Goal: Task Accomplishment & Management: Complete application form

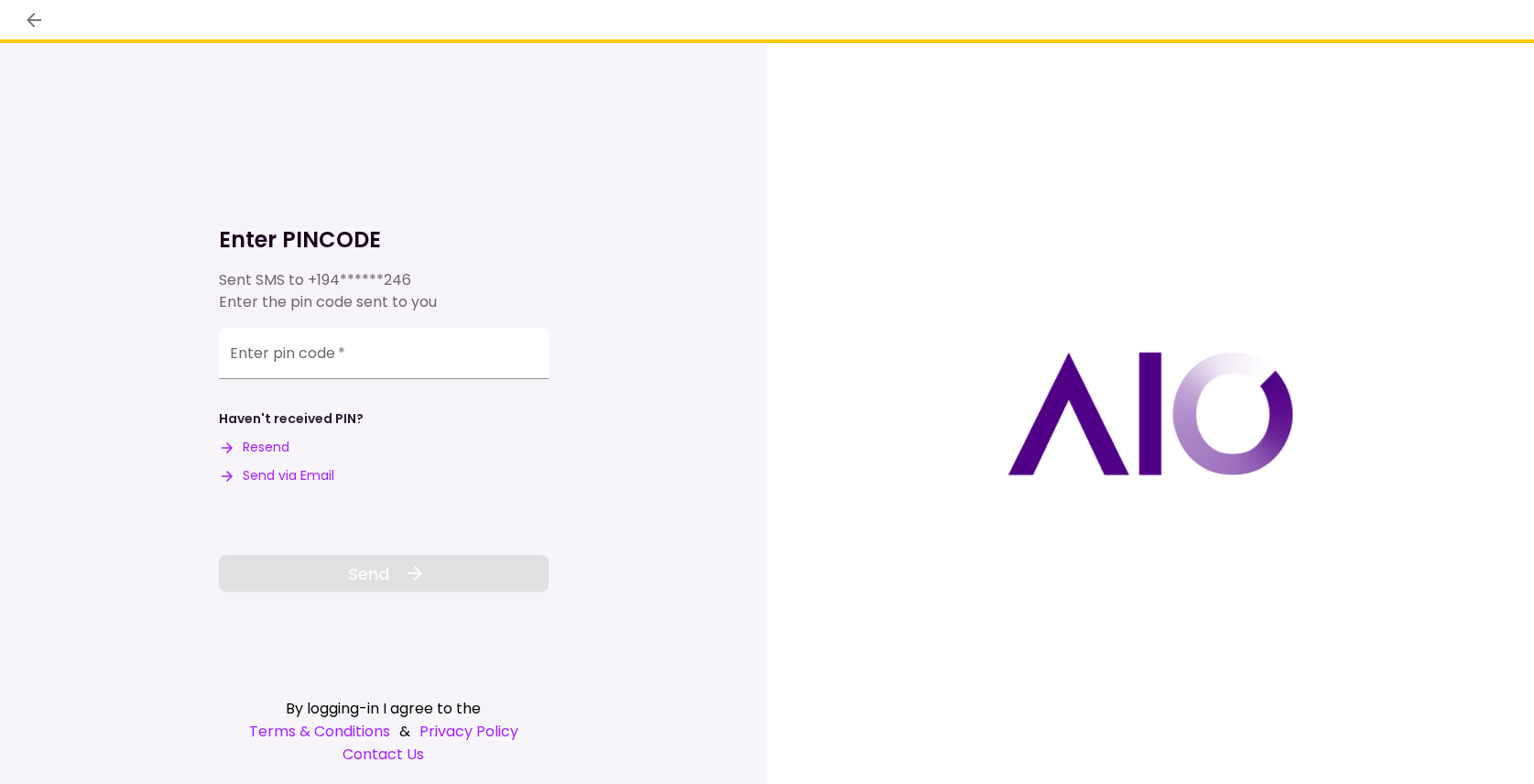
click at [139, 219] on div "Enter PINCODE Sent SMS to +194******246 Enter the pin code sent to you Enter pi…" at bounding box center [384, 413] width 767 height 741
click at [244, 361] on input "Enter pin code   *" at bounding box center [384, 353] width 330 height 51
drag, startPoint x: 300, startPoint y: 361, endPoint x: 306, endPoint y: 337, distance: 24.7
click at [301, 361] on div "Enter pin code   *" at bounding box center [384, 353] width 330 height 51
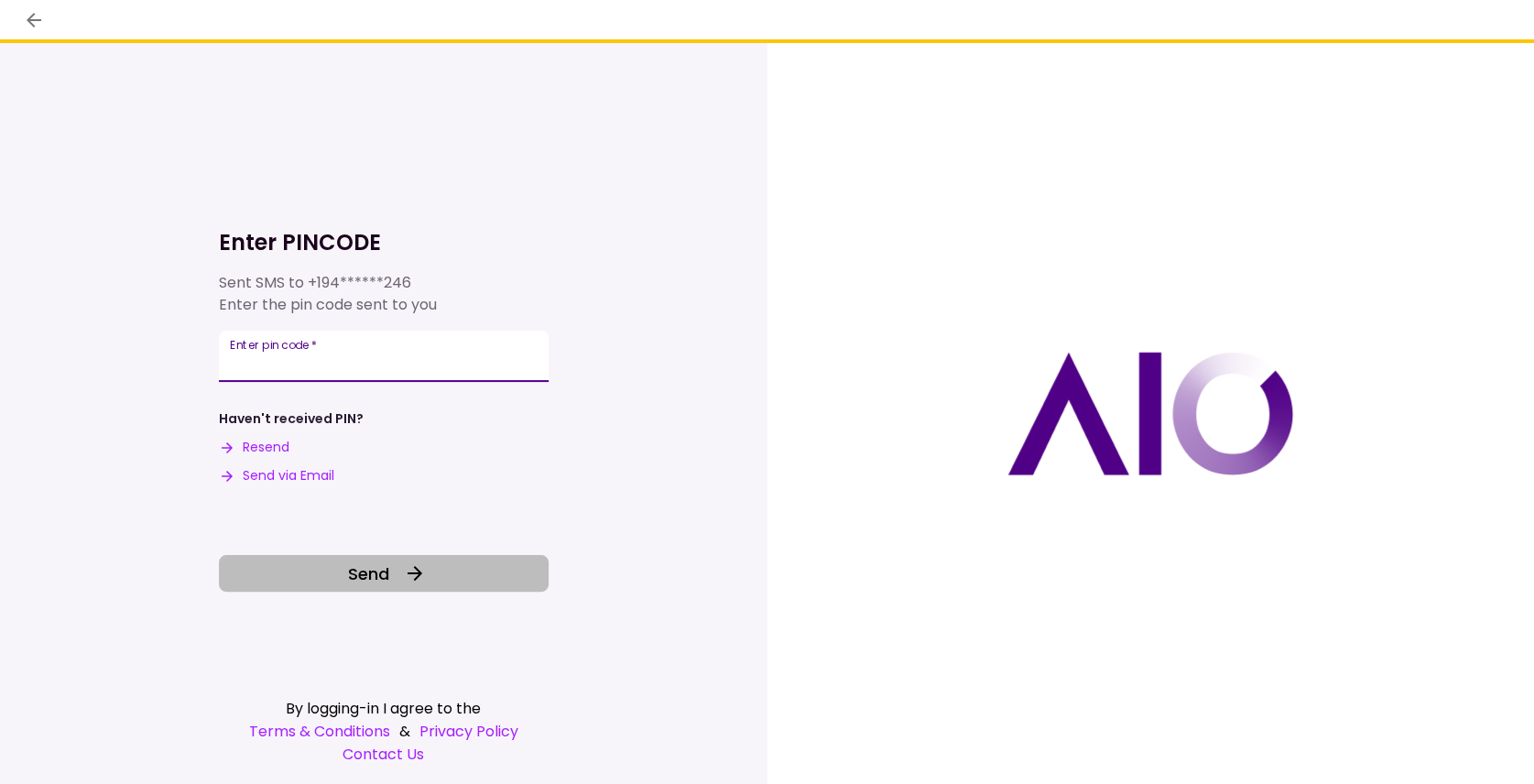
type input "******"
click at [372, 591] on button "Send" at bounding box center [384, 573] width 330 height 36
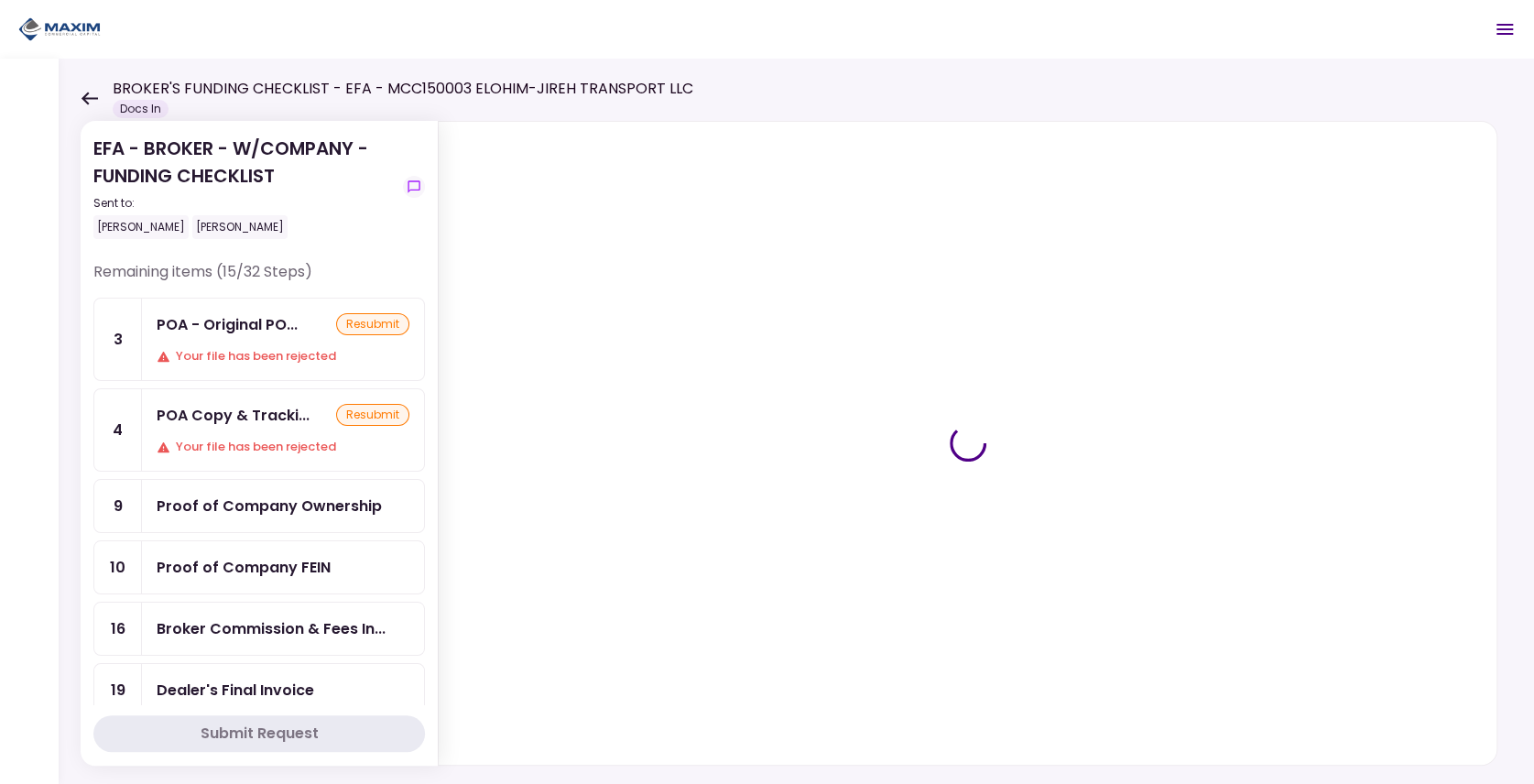
click at [83, 93] on icon at bounding box center [90, 98] width 18 height 14
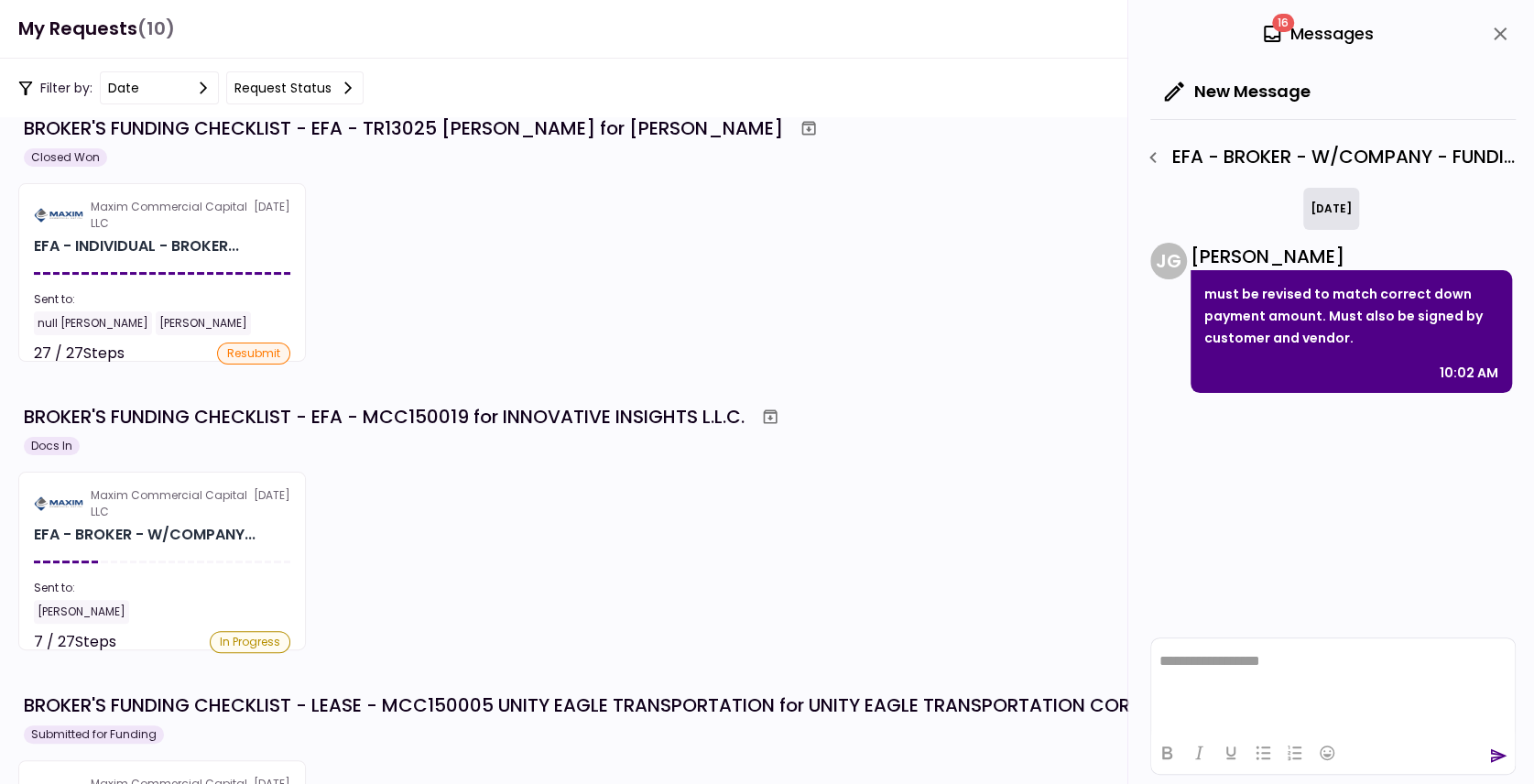
click at [264, 606] on div "[PERSON_NAME]" at bounding box center [161, 612] width 257 height 24
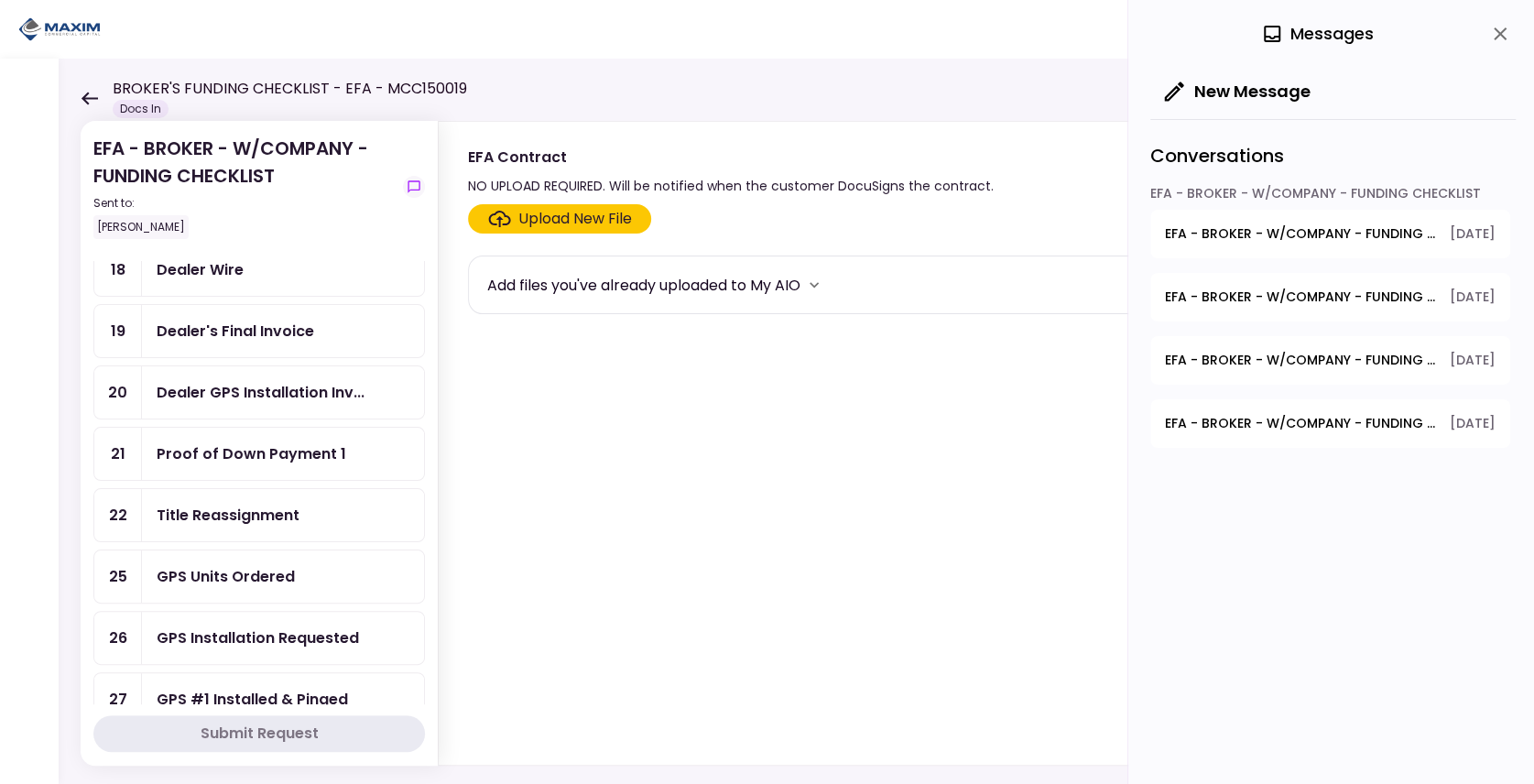
scroll to position [550, 0]
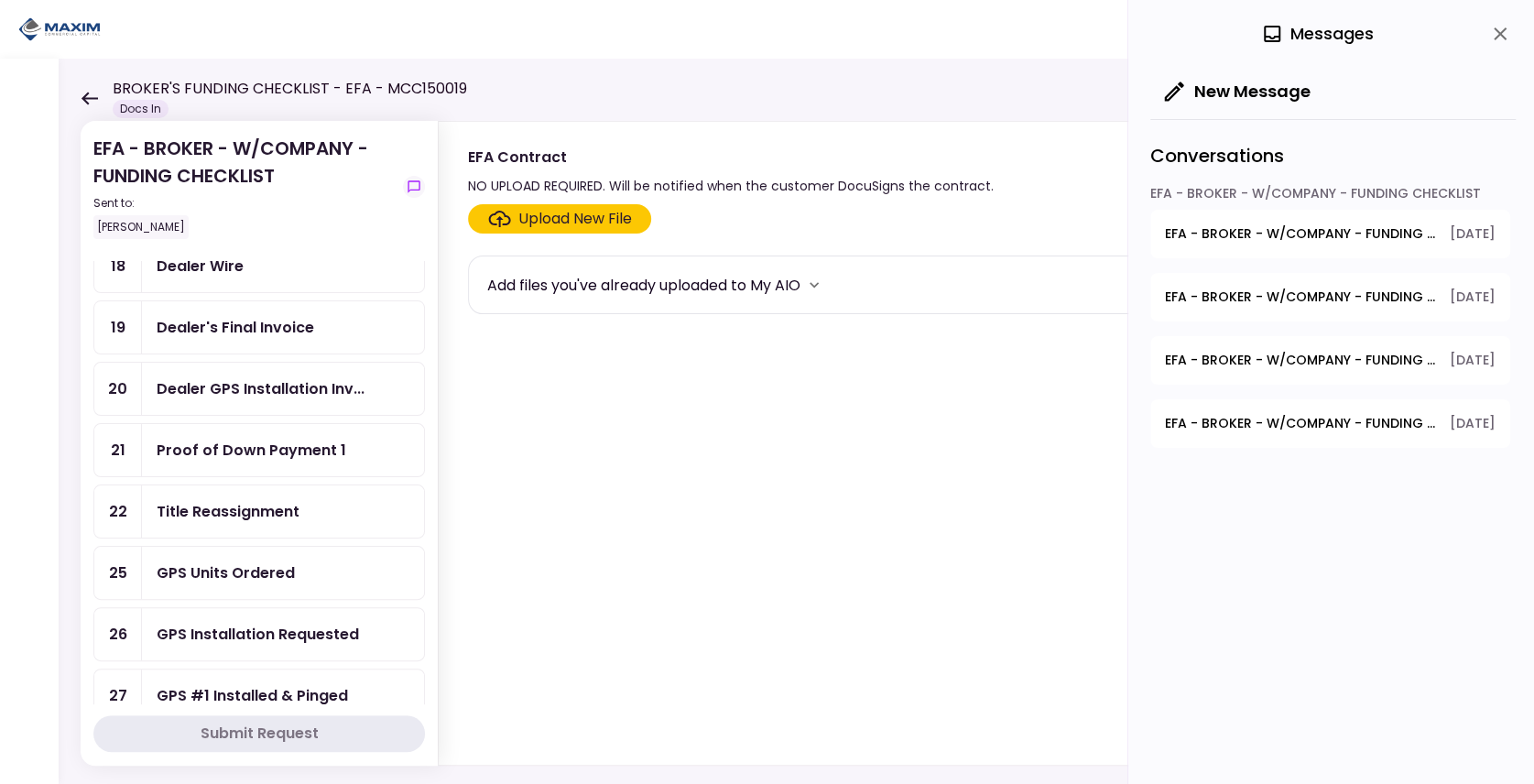
click at [244, 500] on div "Title Reassignment" at bounding box center [227, 511] width 143 height 23
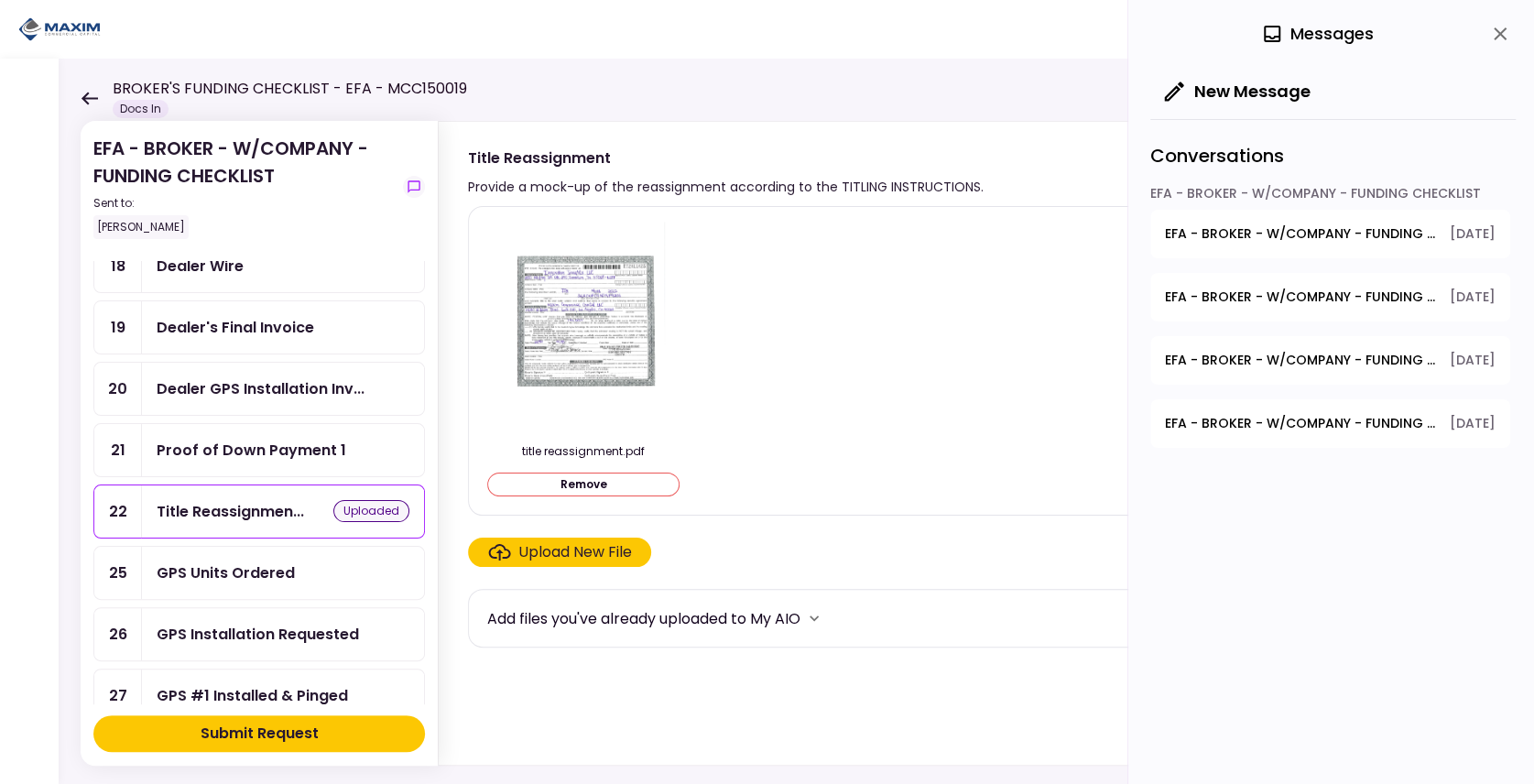
click at [239, 439] on div "Proof of Down Payment 1" at bounding box center [251, 450] width 190 height 23
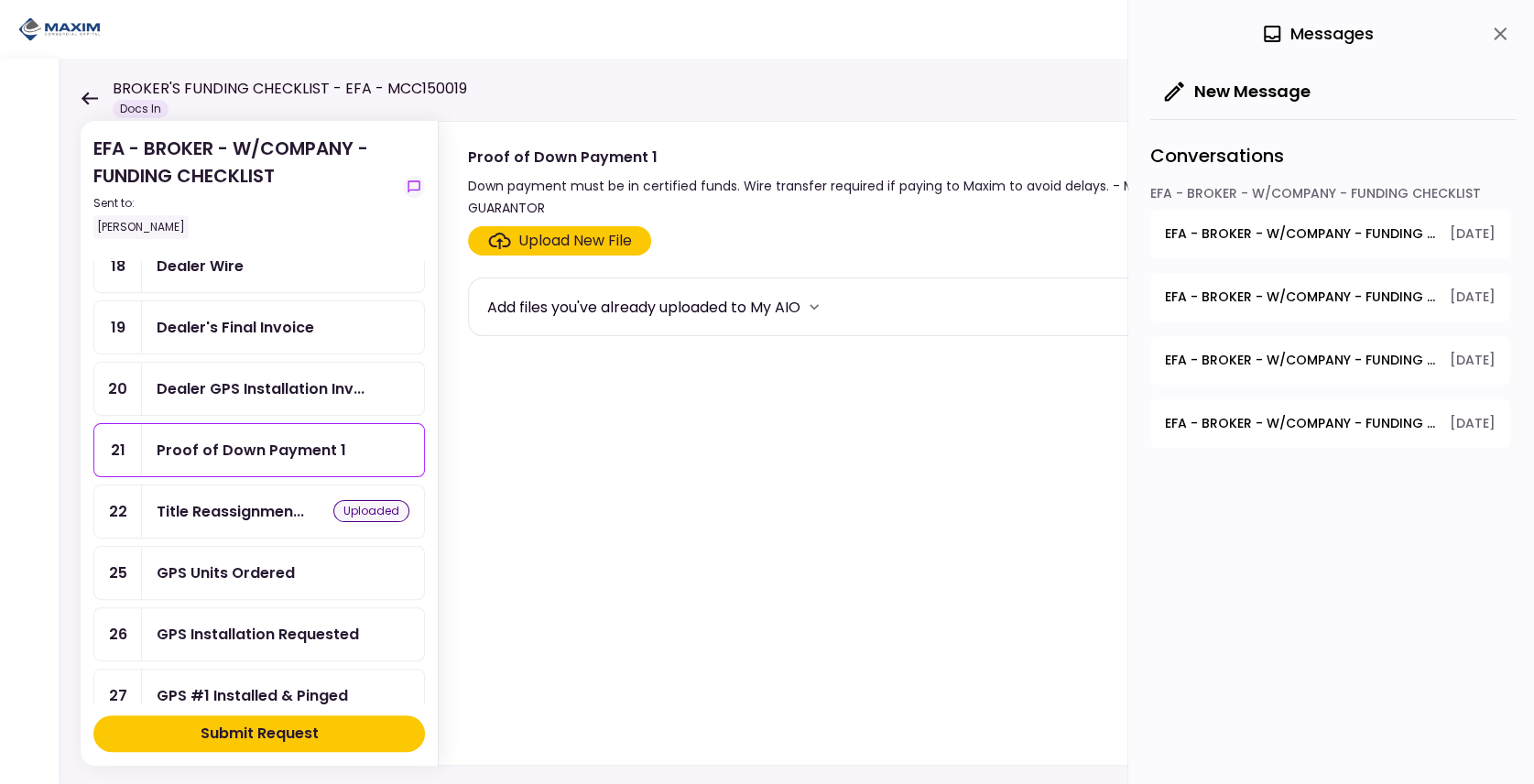
click at [1249, 97] on button "New Message" at bounding box center [1238, 91] width 175 height 47
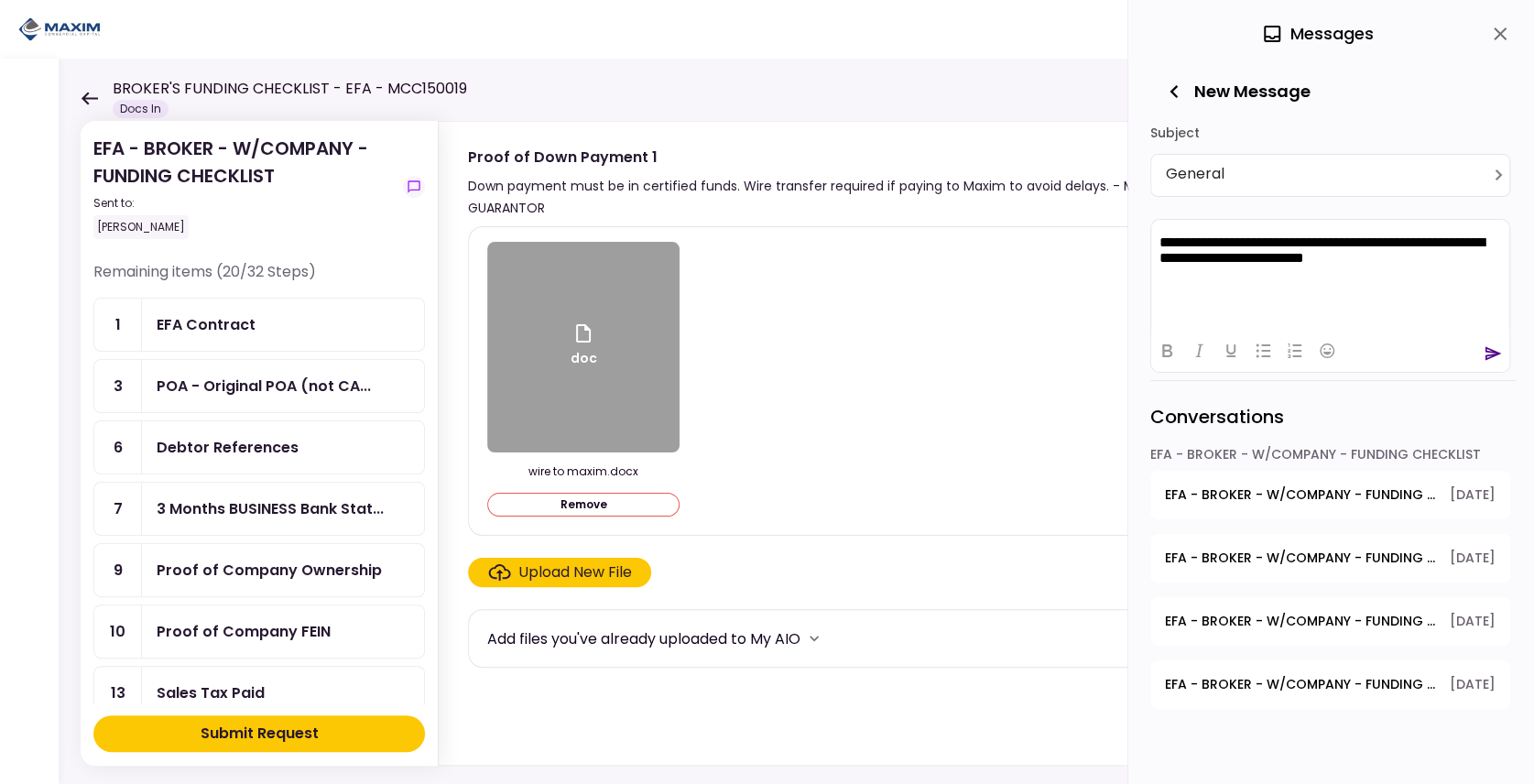
click at [276, 726] on div "Submit Request" at bounding box center [260, 734] width 118 height 22
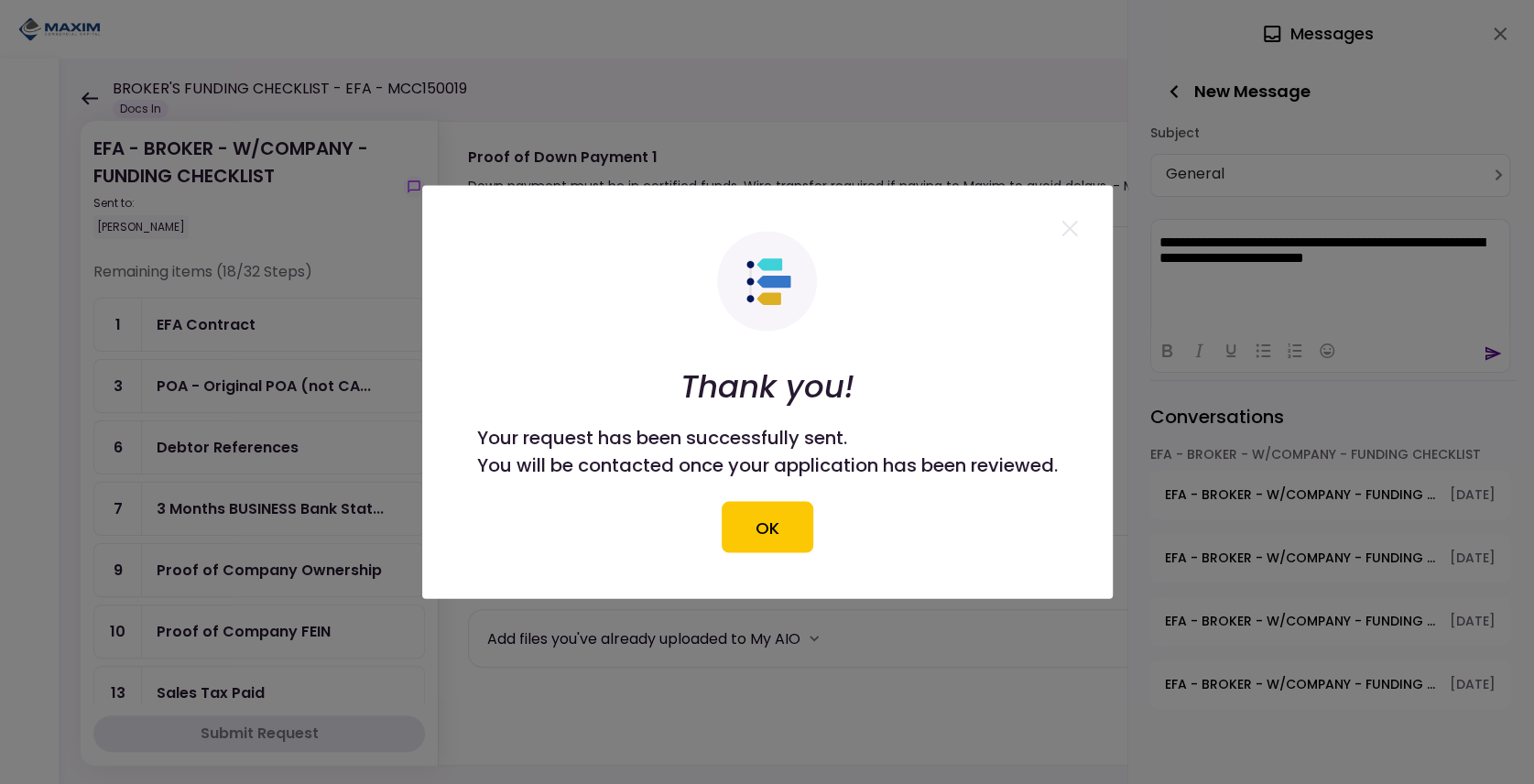
drag, startPoint x: 776, startPoint y: 539, endPoint x: 787, endPoint y: 500, distance: 40.5
click at [776, 540] on button "OK" at bounding box center [767, 527] width 92 height 51
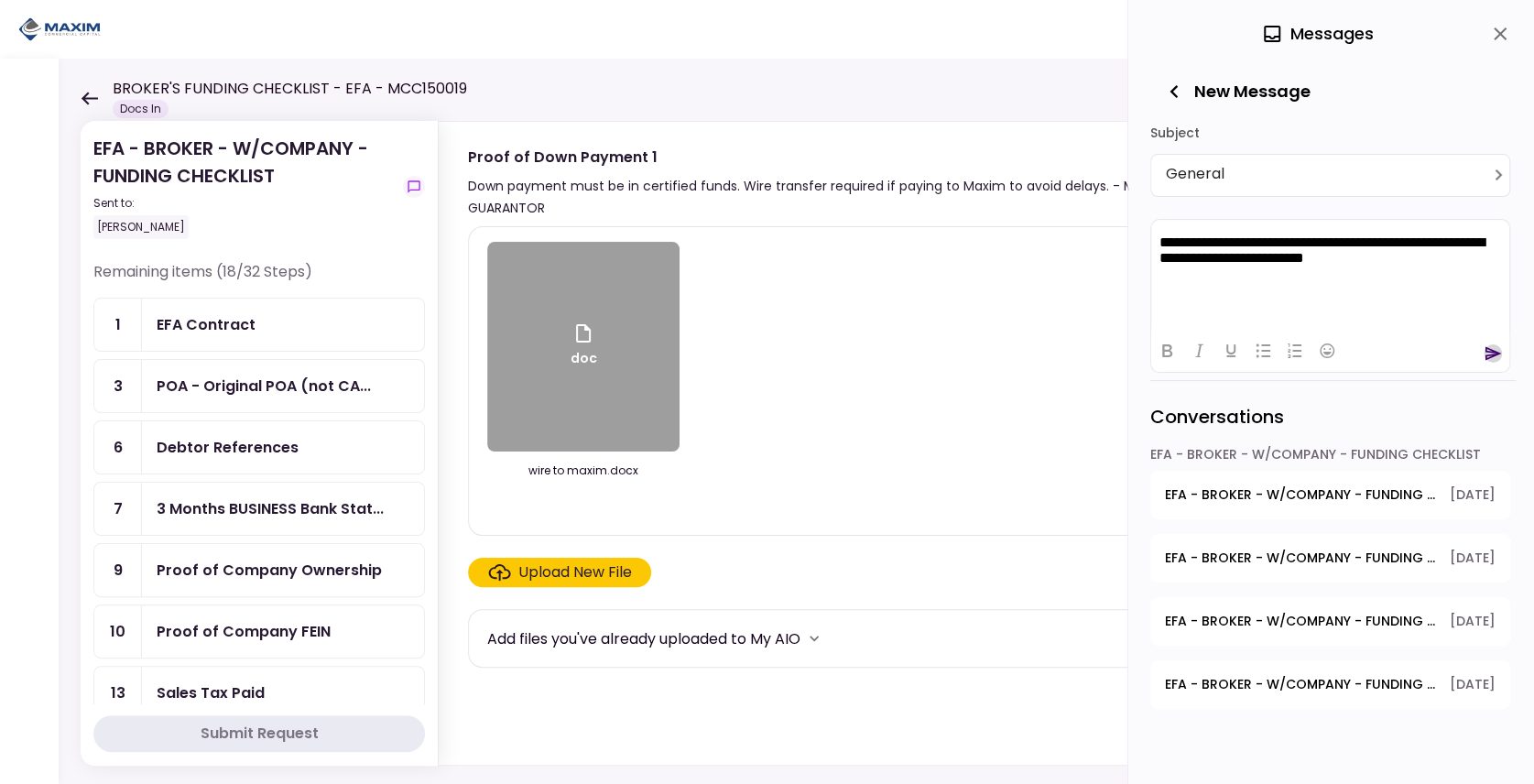
click at [1494, 349] on icon "send" at bounding box center [1494, 353] width 17 height 14
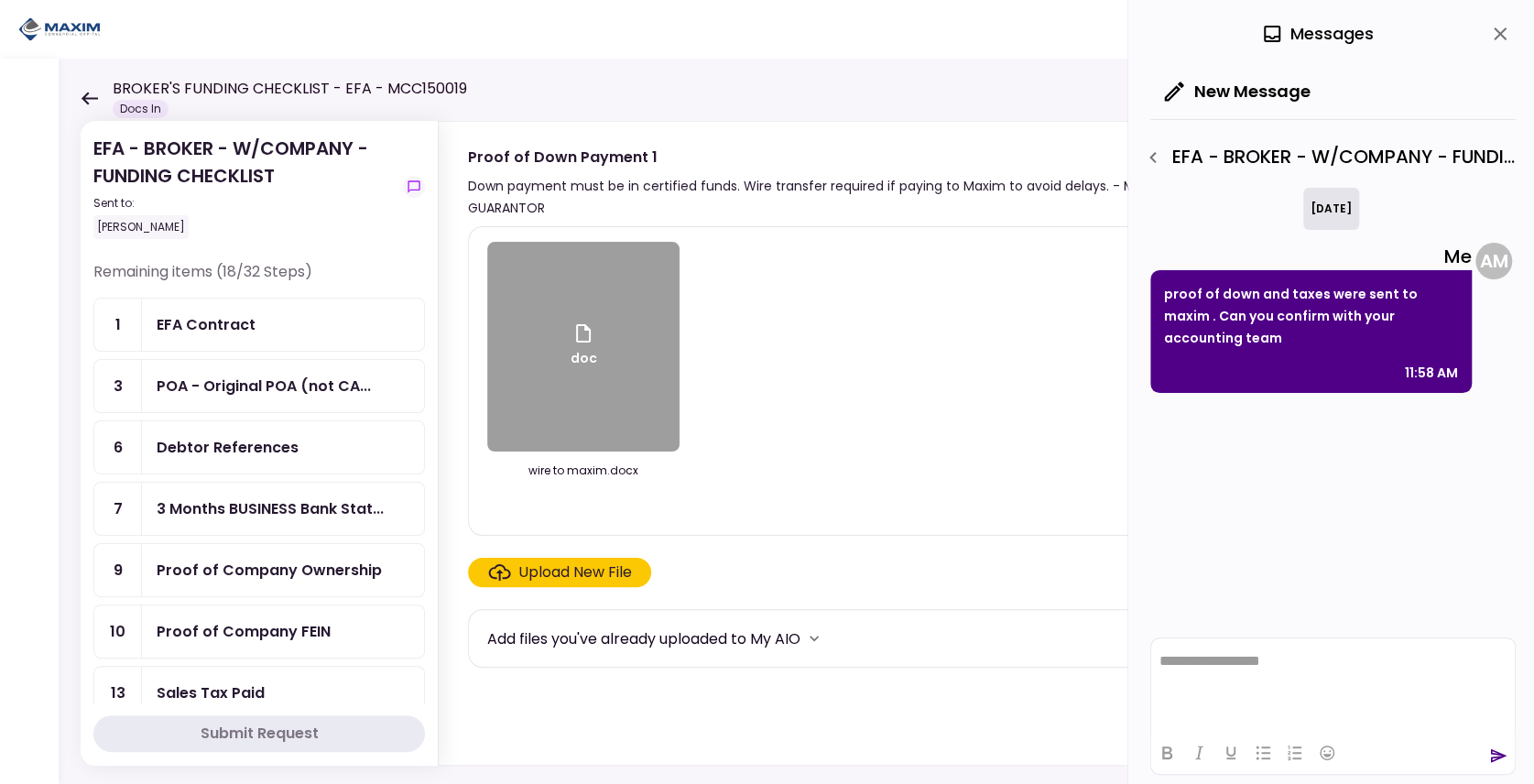
click at [244, 450] on div "Debtor References" at bounding box center [227, 447] width 142 height 23
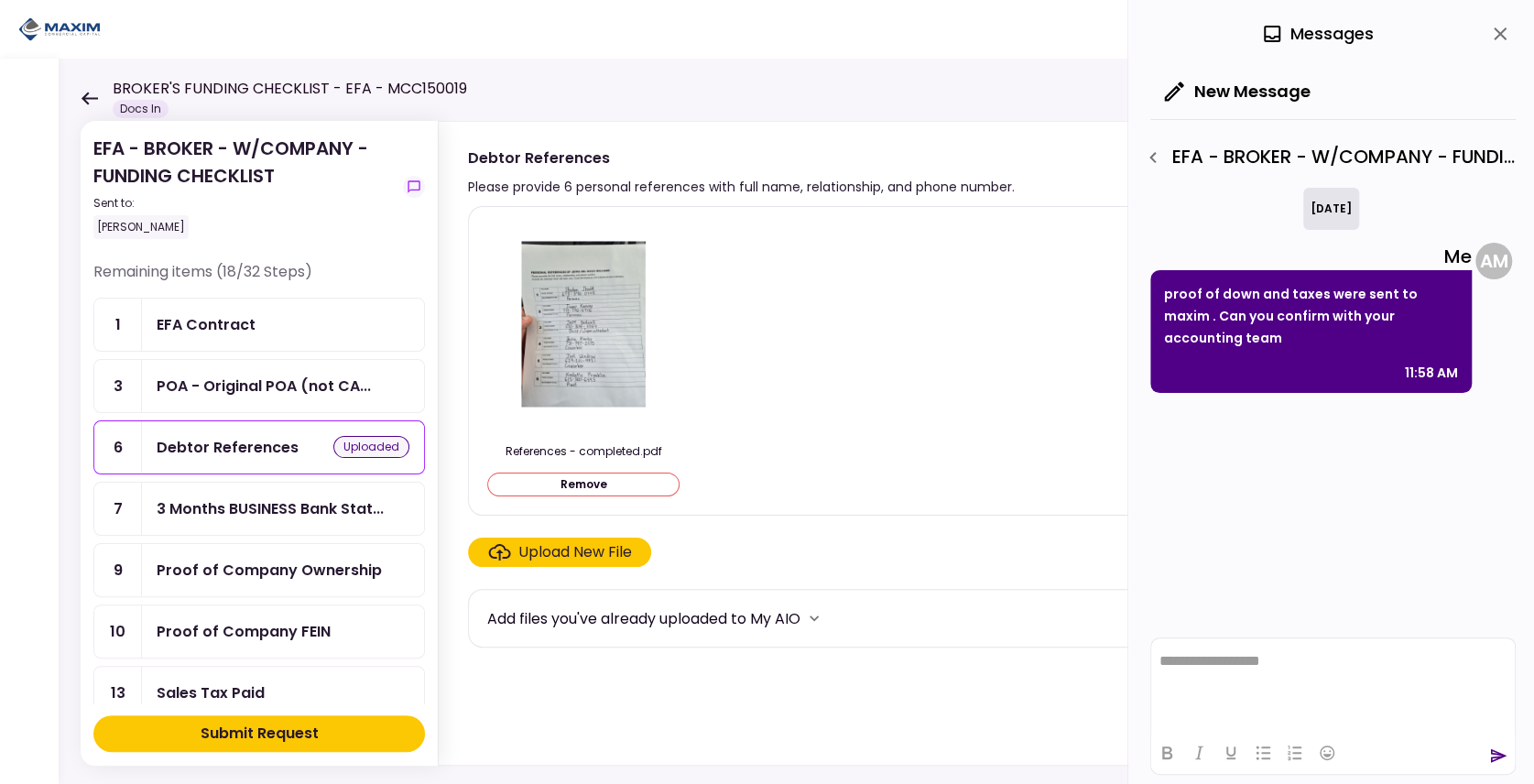
click at [219, 401] on div "POA - Original POA (not CA..." at bounding box center [282, 386] width 282 height 52
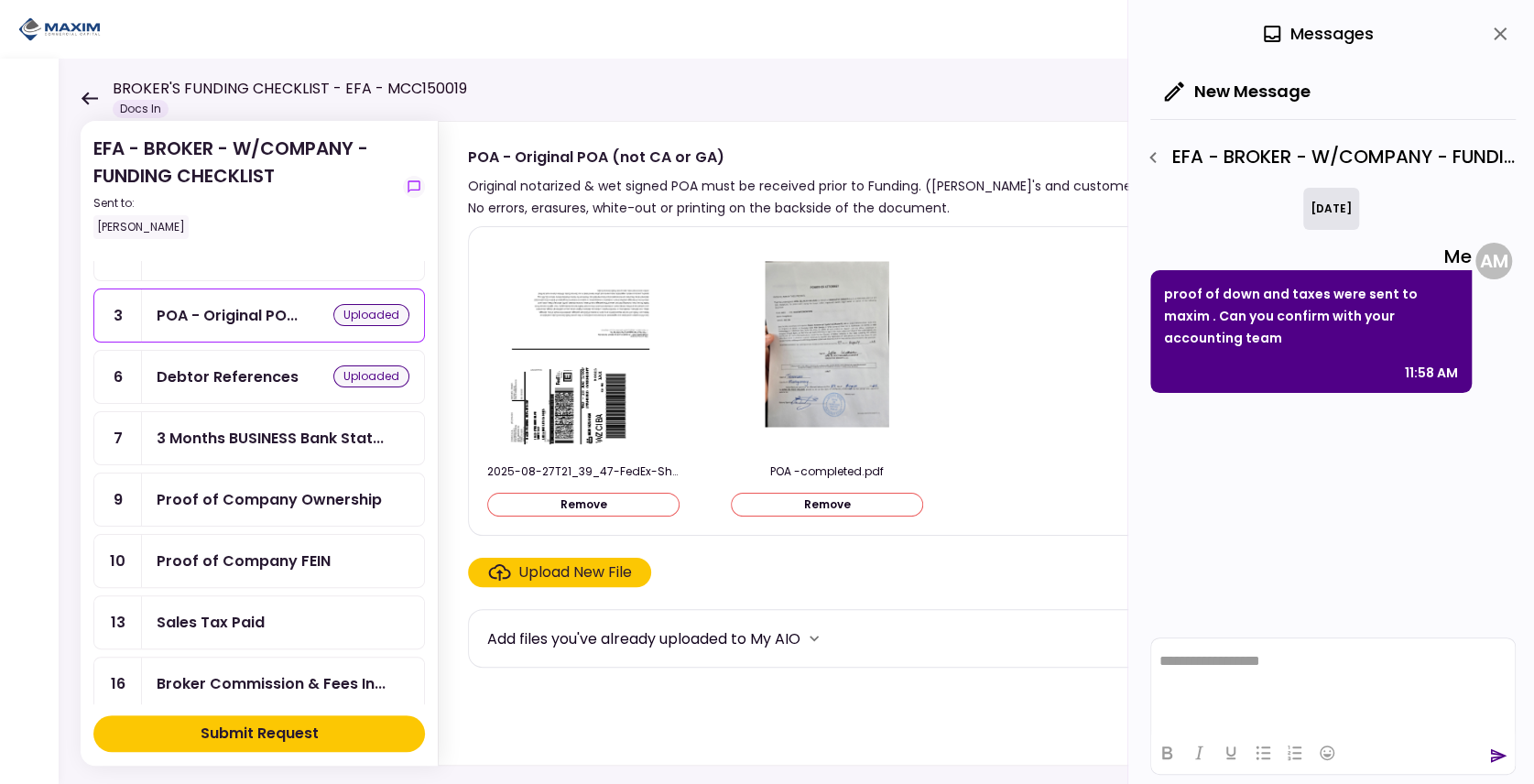
scroll to position [60, 0]
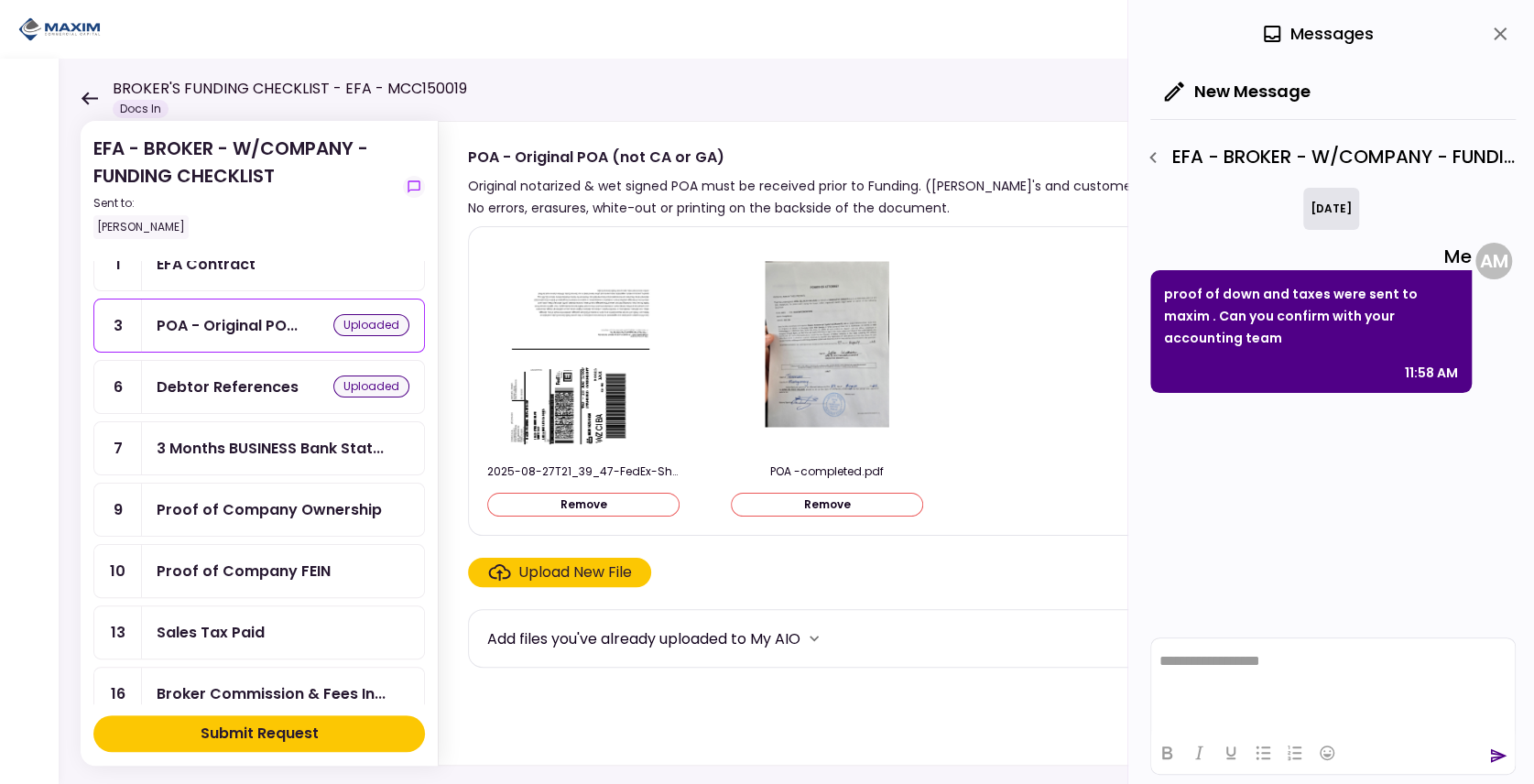
click at [87, 100] on icon at bounding box center [90, 97] width 17 height 13
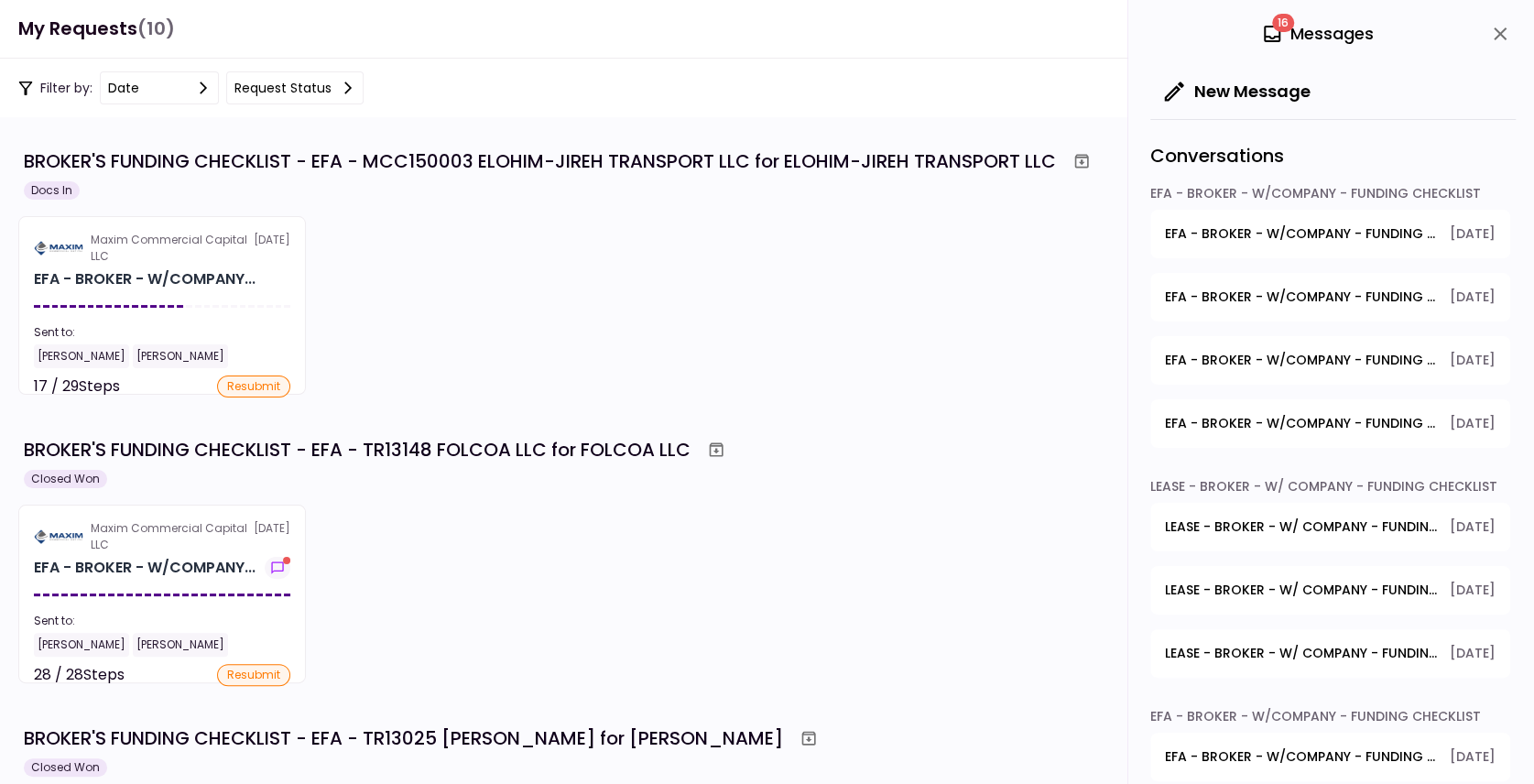
click at [513, 312] on div "Maxim Commercial Capital LLC [DATE] EFA - BROKER - W/COMPANY... Sent to: [PERSO…" at bounding box center [767, 306] width 1498 height 179
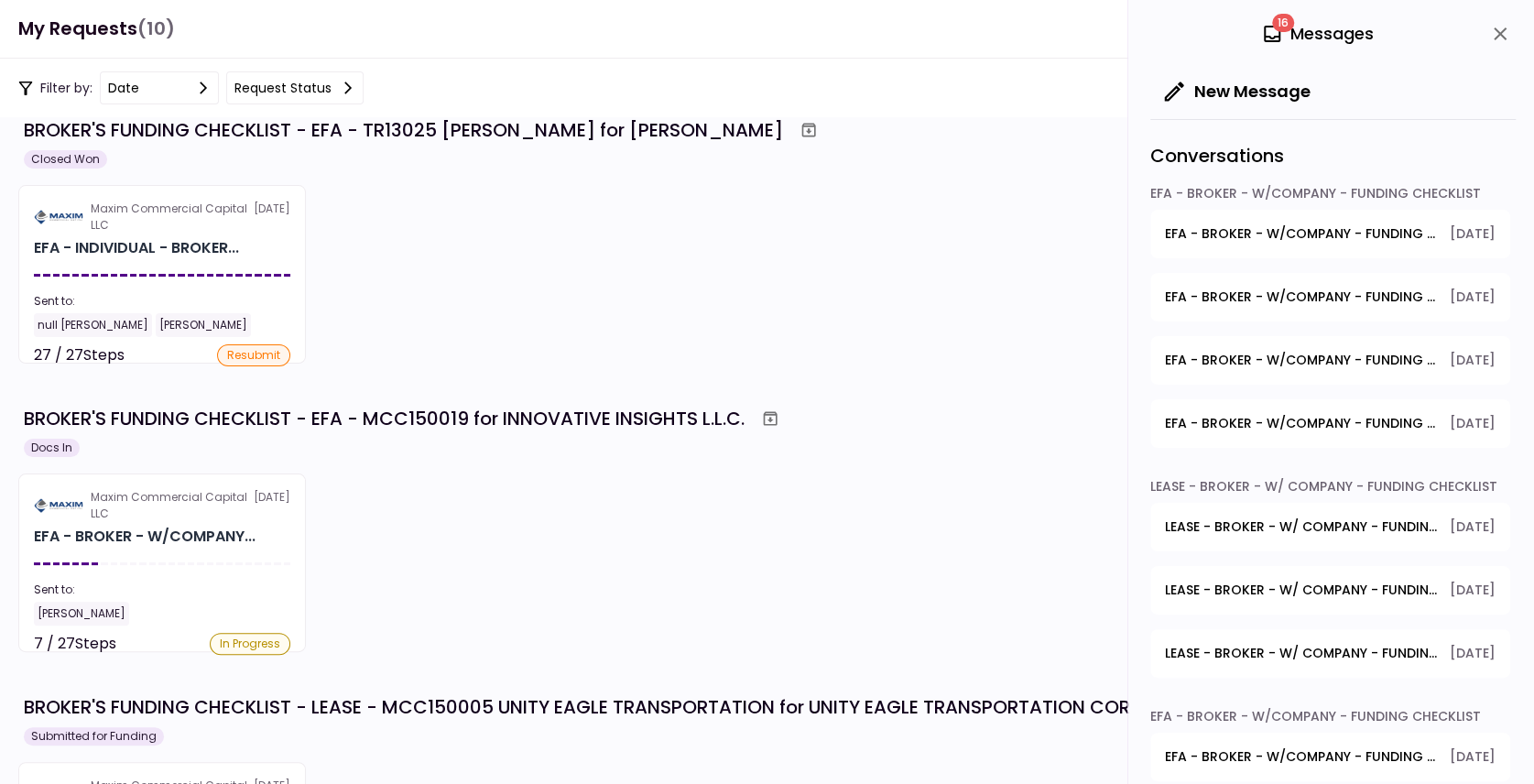
scroll to position [671, 0]
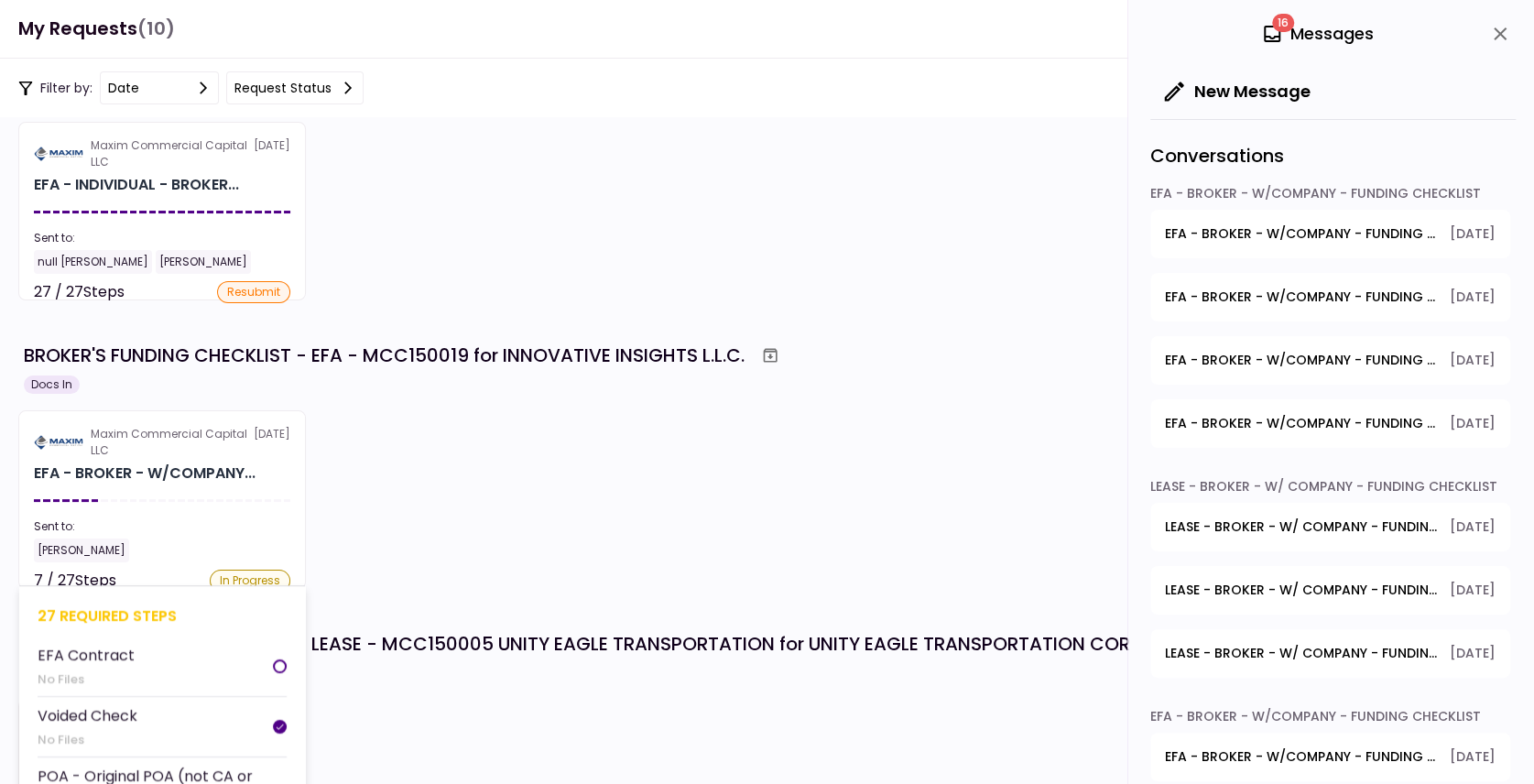
click at [163, 504] on section "Maxim Commercial Capital LLC [DATE] EFA - BROKER - W/COMPANY... Sent to: [PERSO…" at bounding box center [162, 500] width 287 height 179
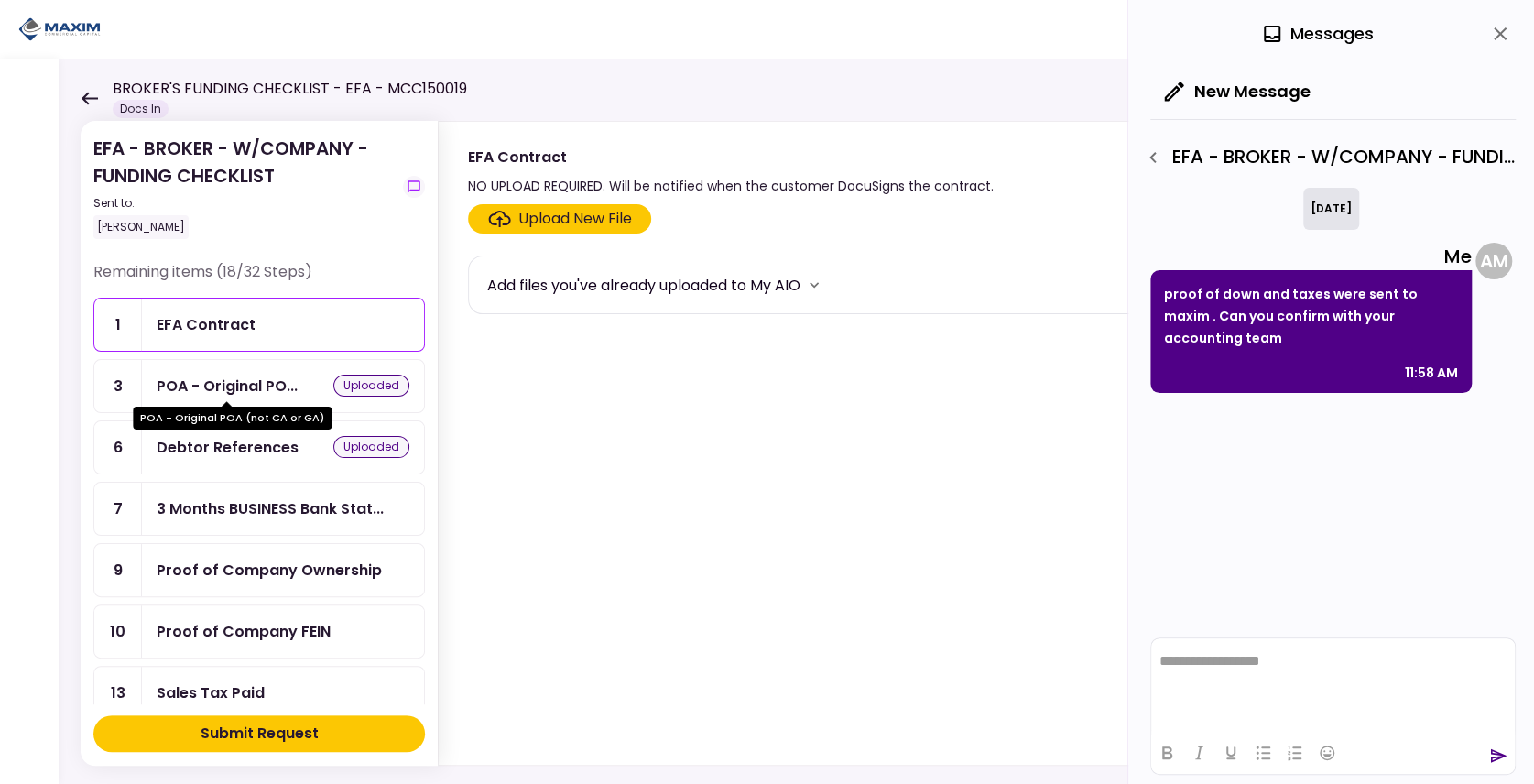
click at [273, 383] on div "POA - Original PO..." at bounding box center [226, 386] width 141 height 23
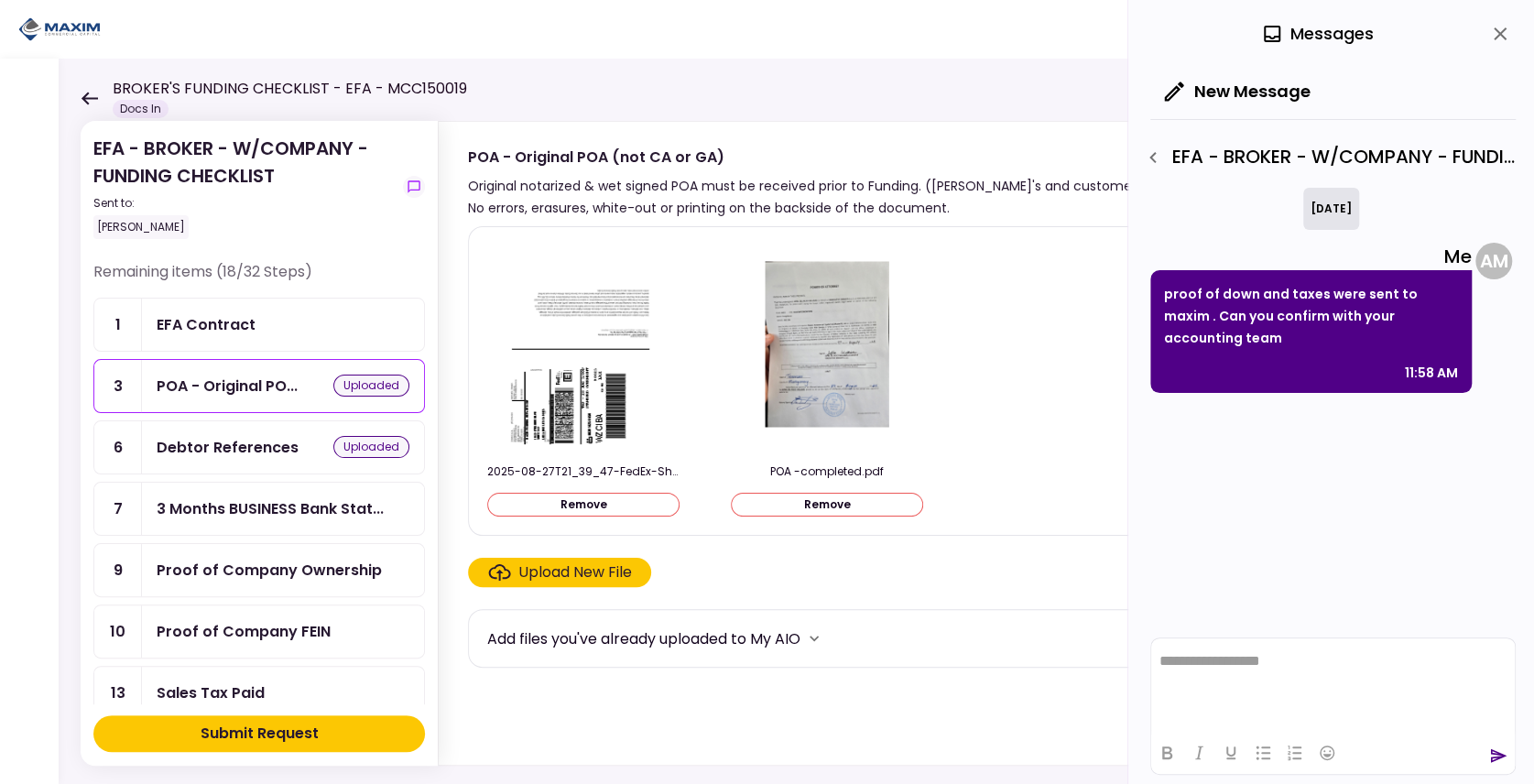
click at [239, 451] on div "Debtor References" at bounding box center [227, 447] width 142 height 23
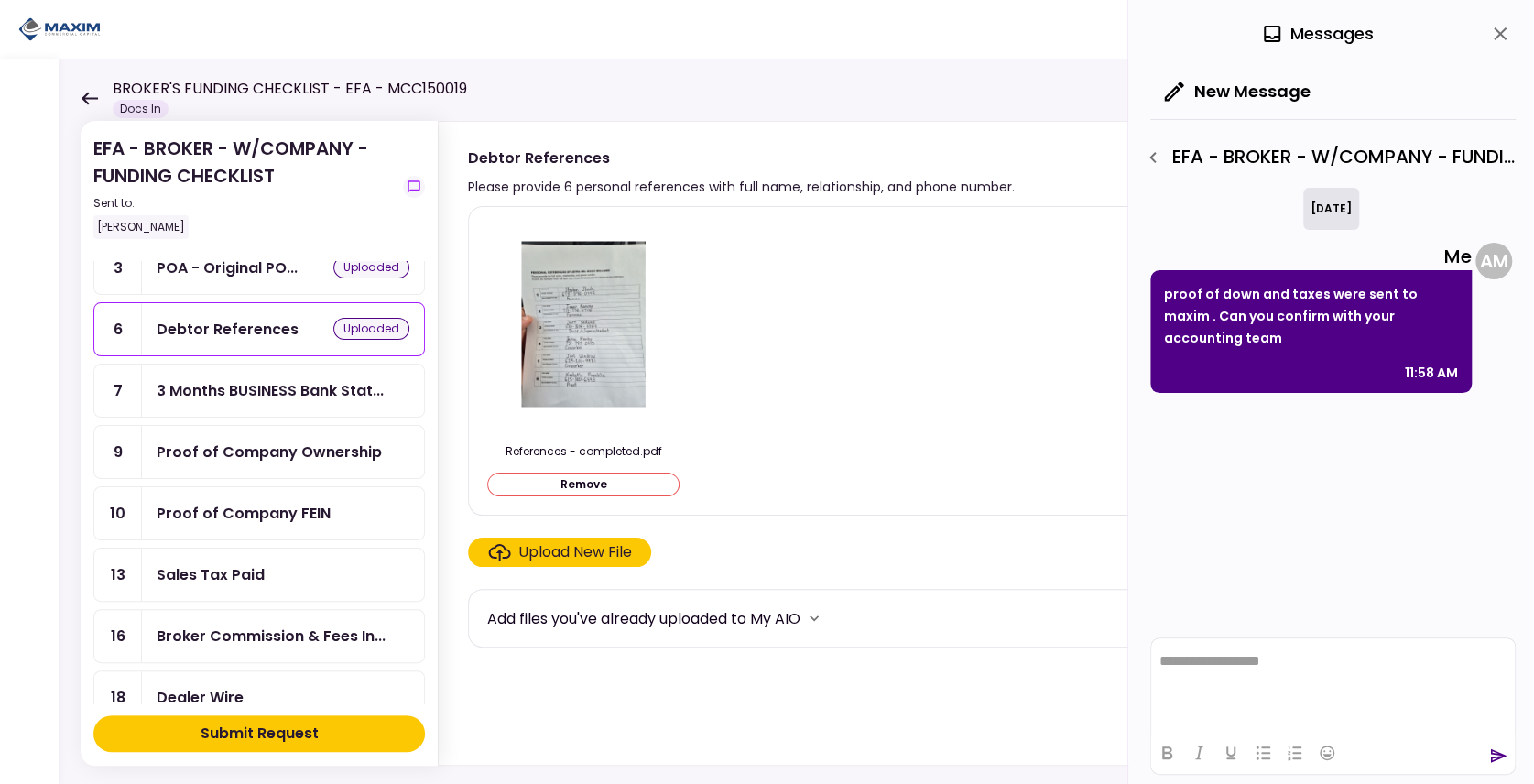
scroll to position [122, 0]
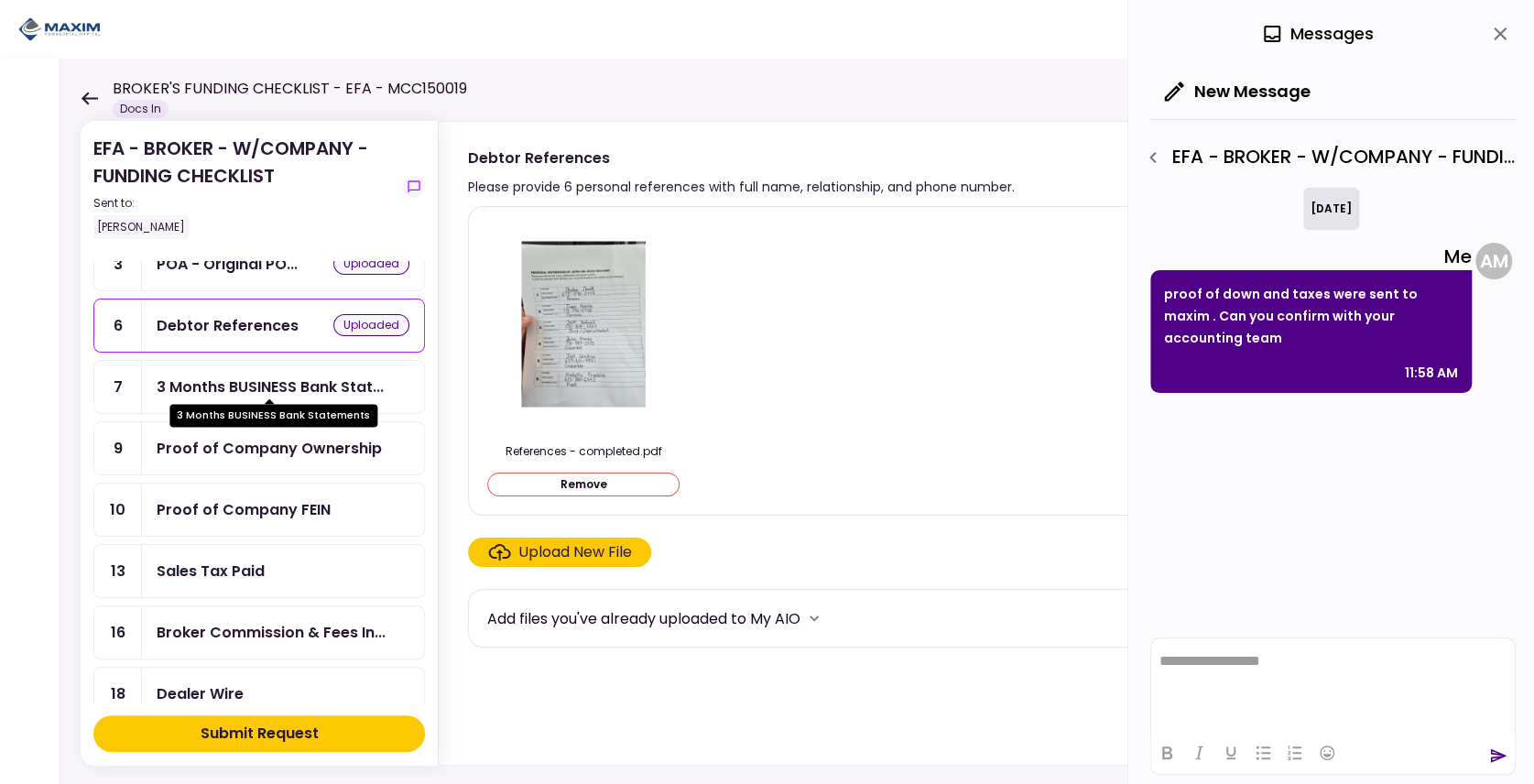
click at [237, 379] on div "3 Months BUSINESS Bank Stat..." at bounding box center [270, 387] width 227 height 23
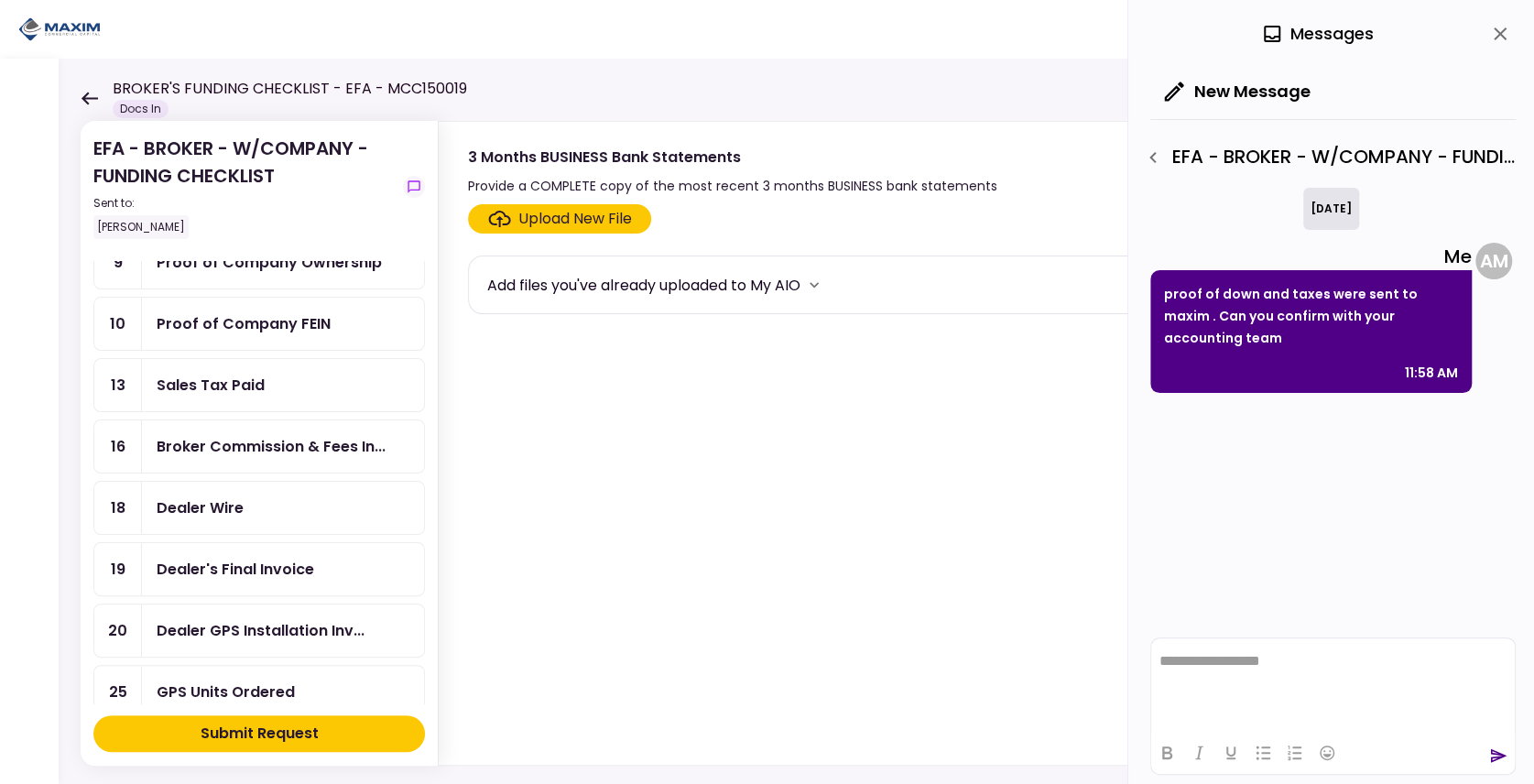
scroll to position [305, 0]
click at [285, 499] on div "Dealer Wire" at bounding box center [282, 510] width 253 height 23
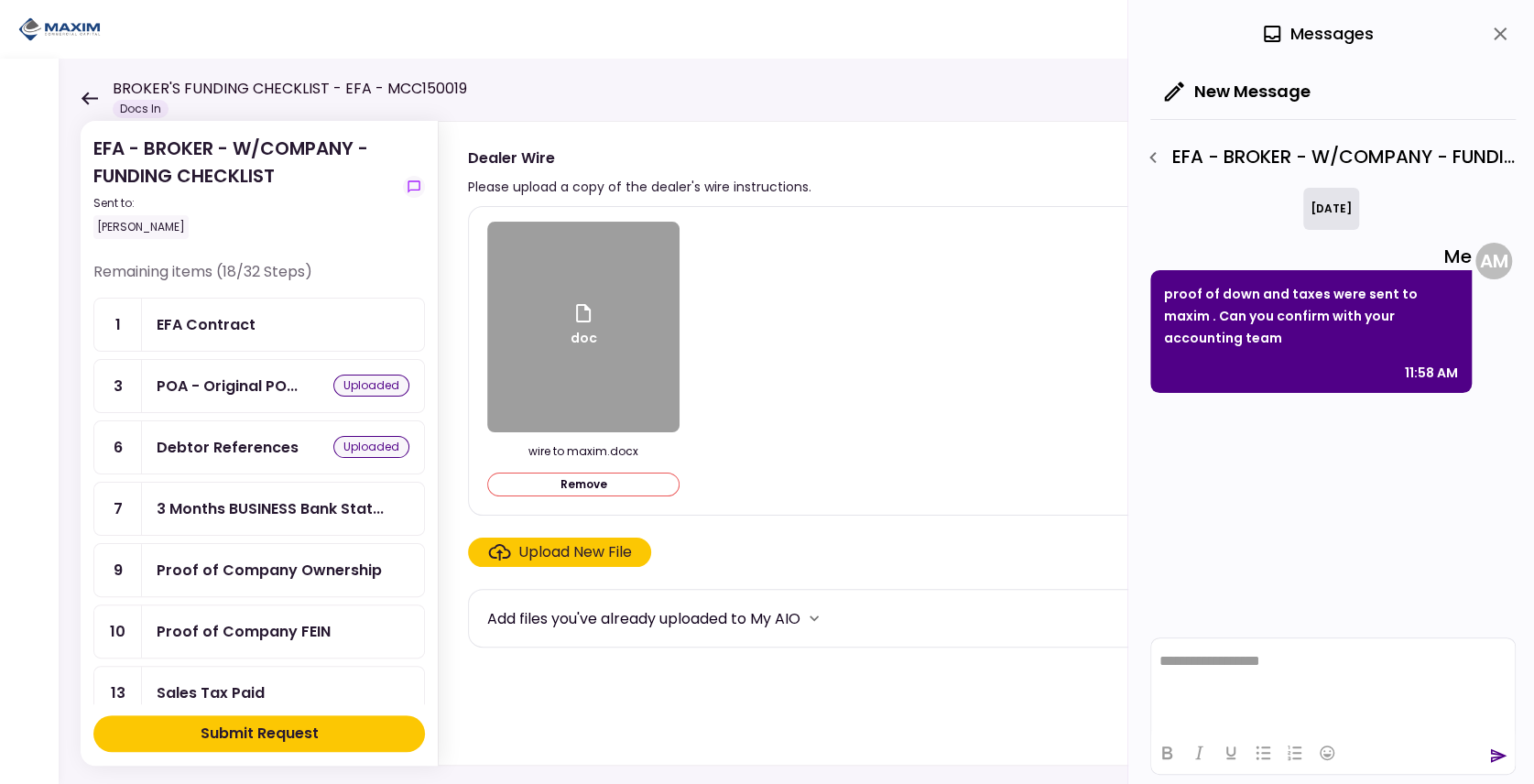
click at [99, 99] on div "BROKER'S FUNDING CHECKLIST - EFA - MCC150019 Docs In" at bounding box center [274, 97] width 387 height 40
click at [73, 103] on div "EFA - BROKER - W/COMPANY - FUNDING CHECKLIST Sent to: [PERSON_NAME] Remaining i…" at bounding box center [797, 421] width 1476 height 725
click at [87, 97] on icon at bounding box center [90, 97] width 17 height 13
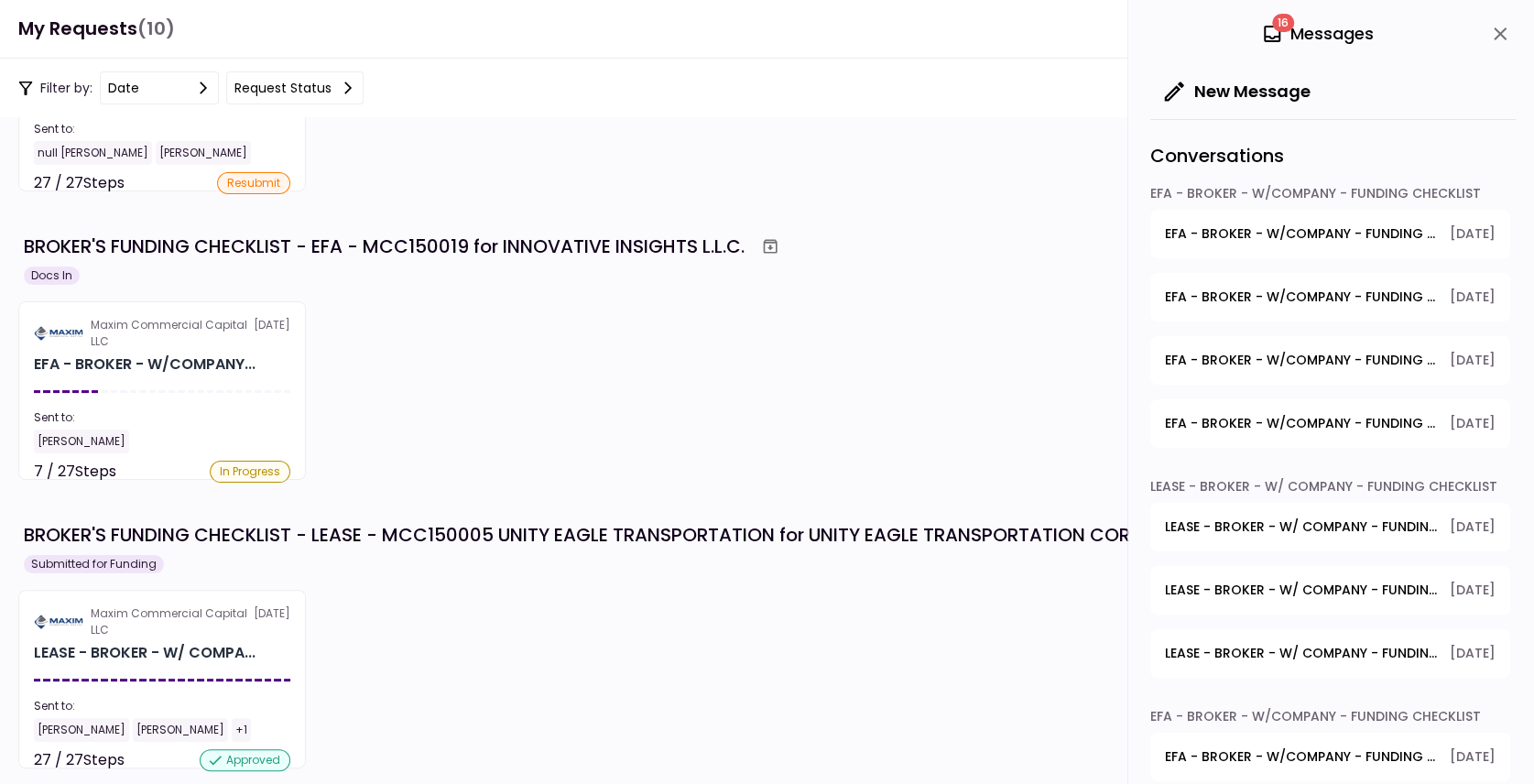
scroll to position [855, 0]
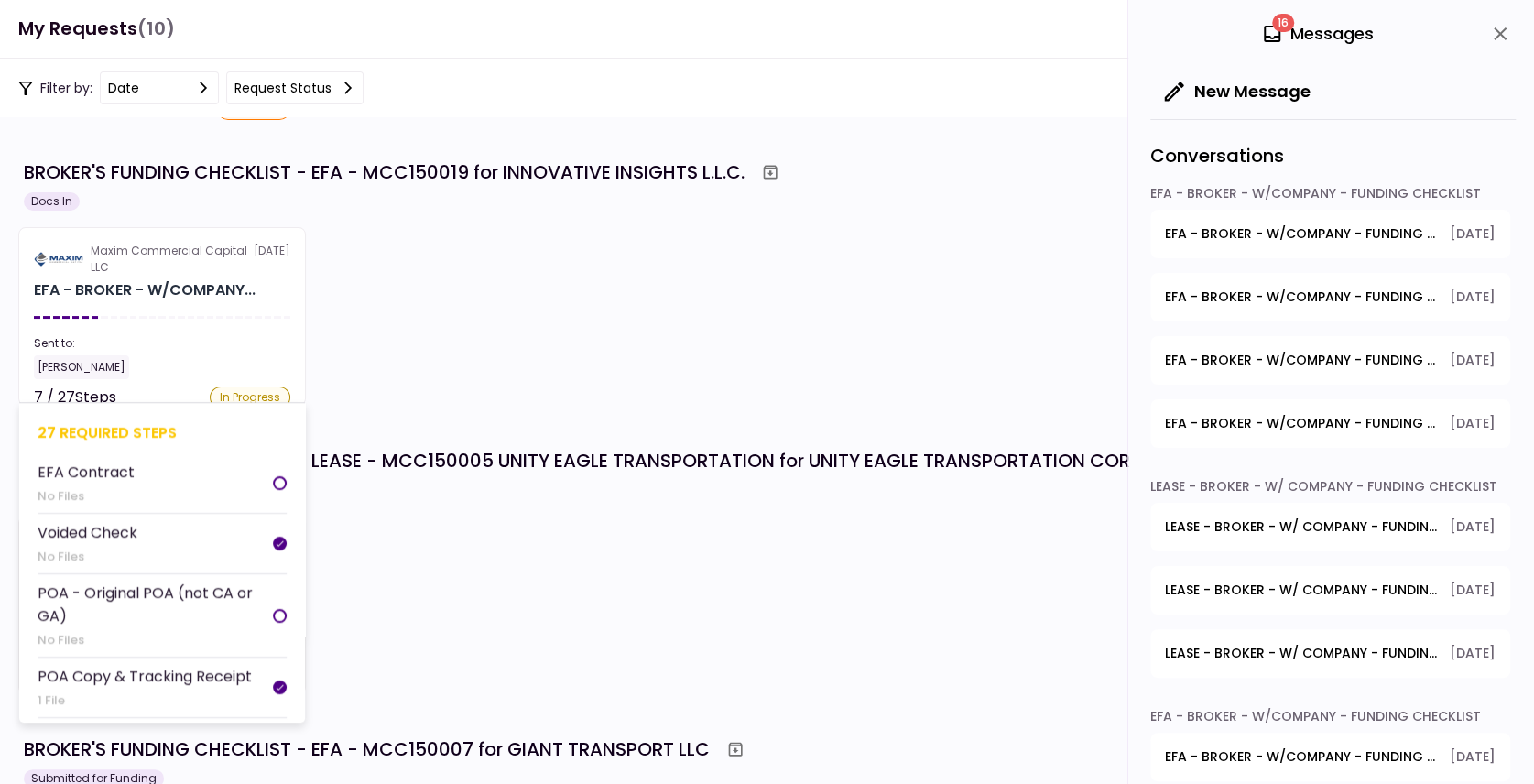
click at [234, 346] on div "Sent to:" at bounding box center [161, 343] width 257 height 17
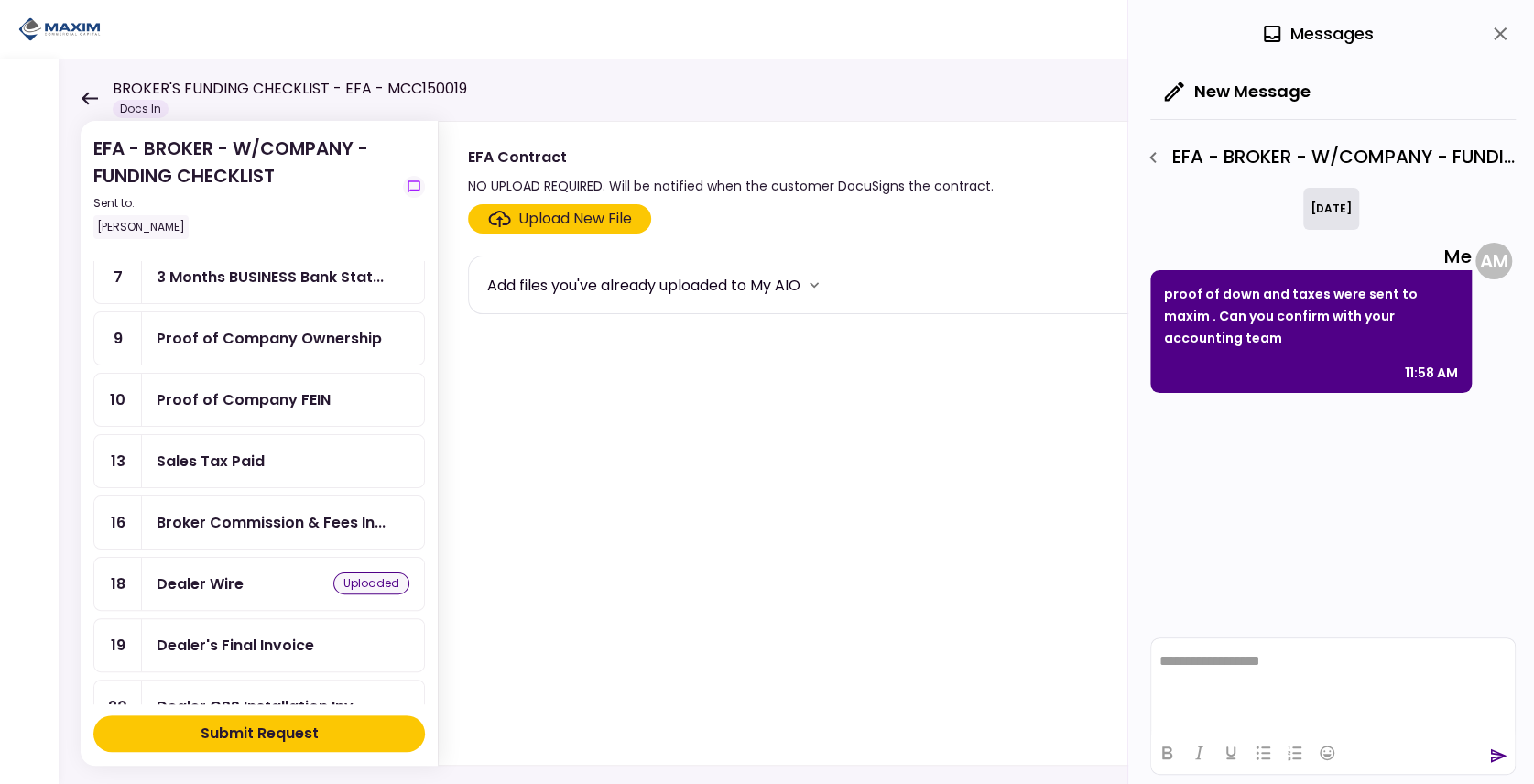
scroll to position [305, 0]
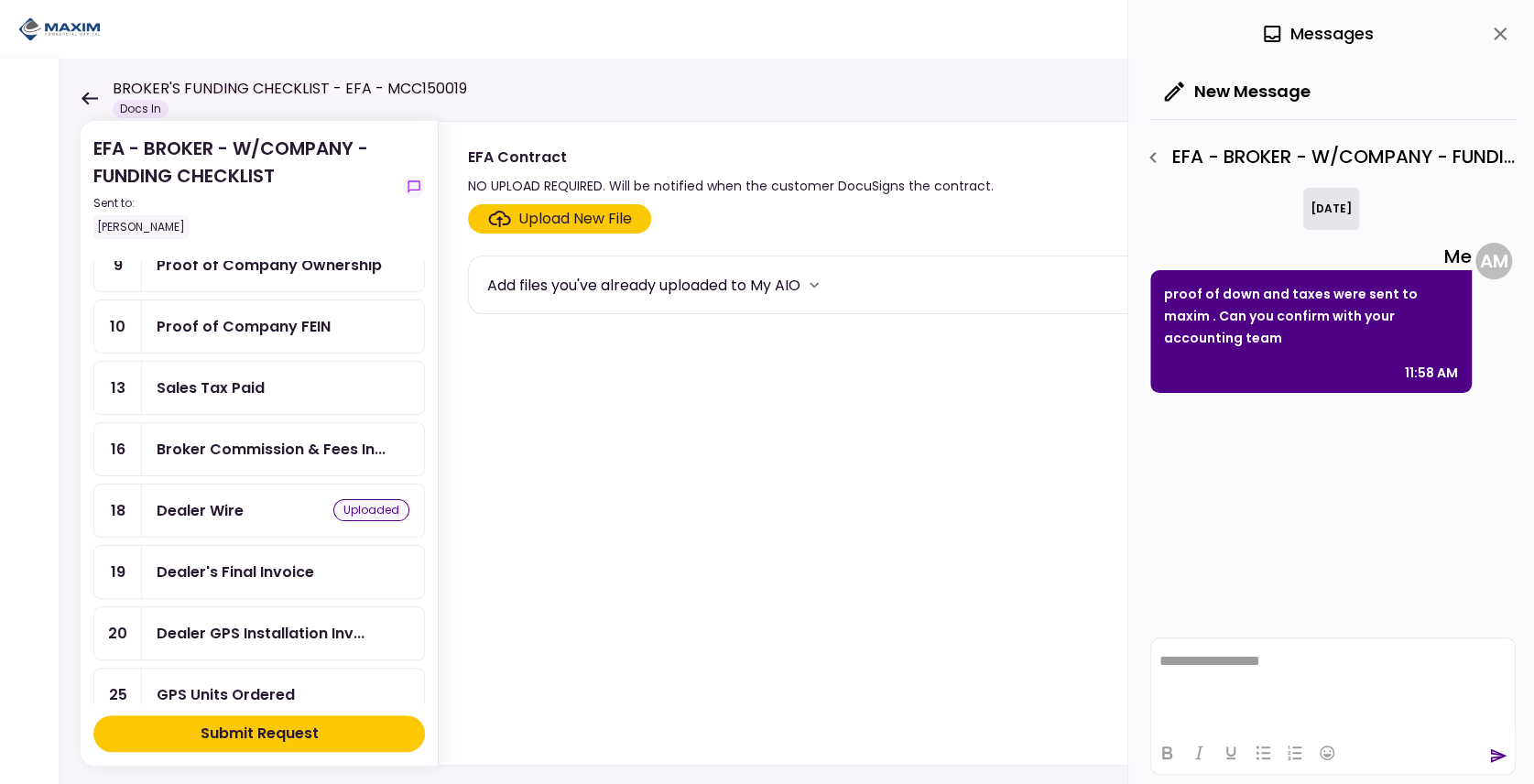
click at [240, 506] on div "Dealer Wire uploaded" at bounding box center [282, 510] width 282 height 52
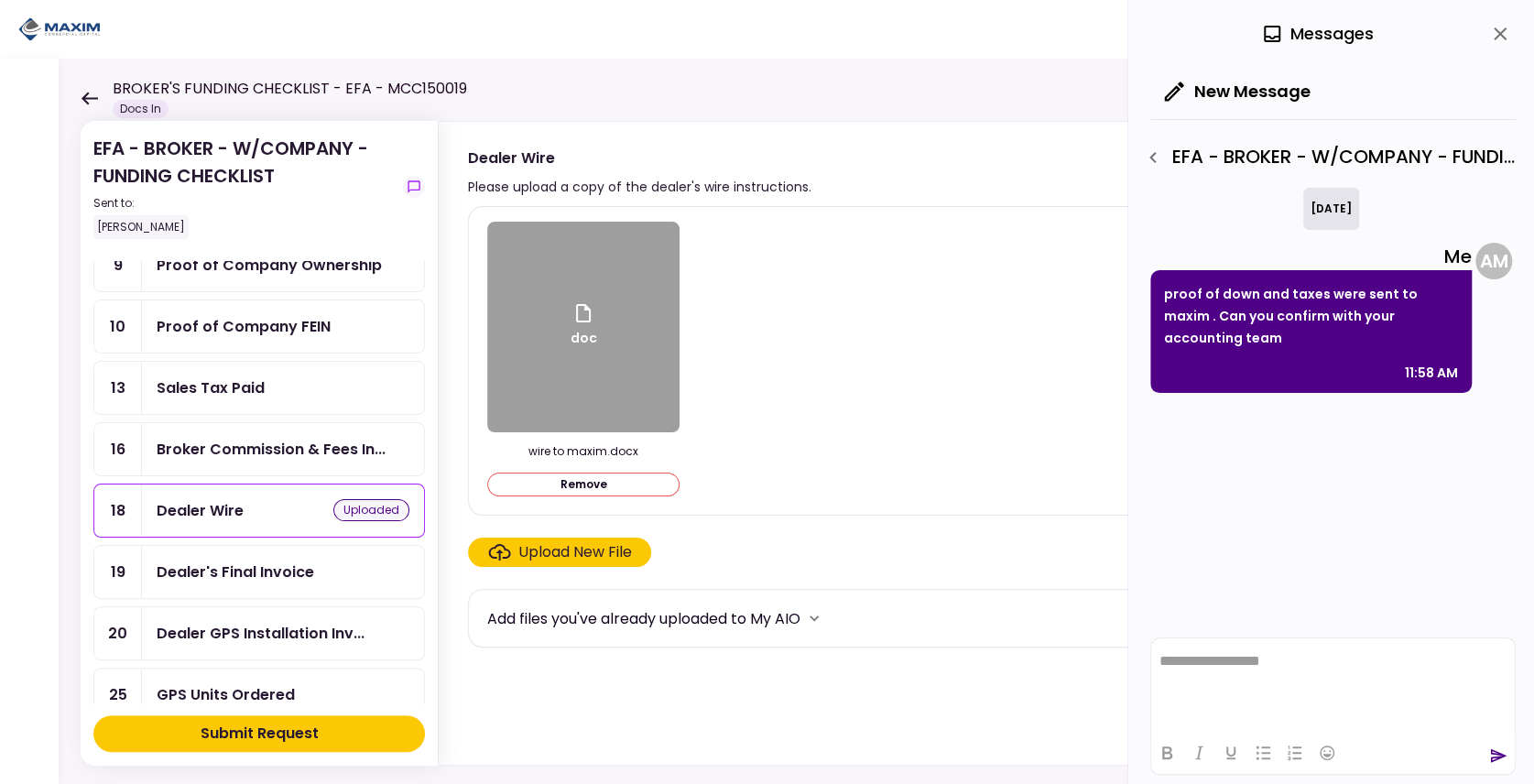
click at [546, 484] on button "Remove" at bounding box center [583, 484] width 193 height 24
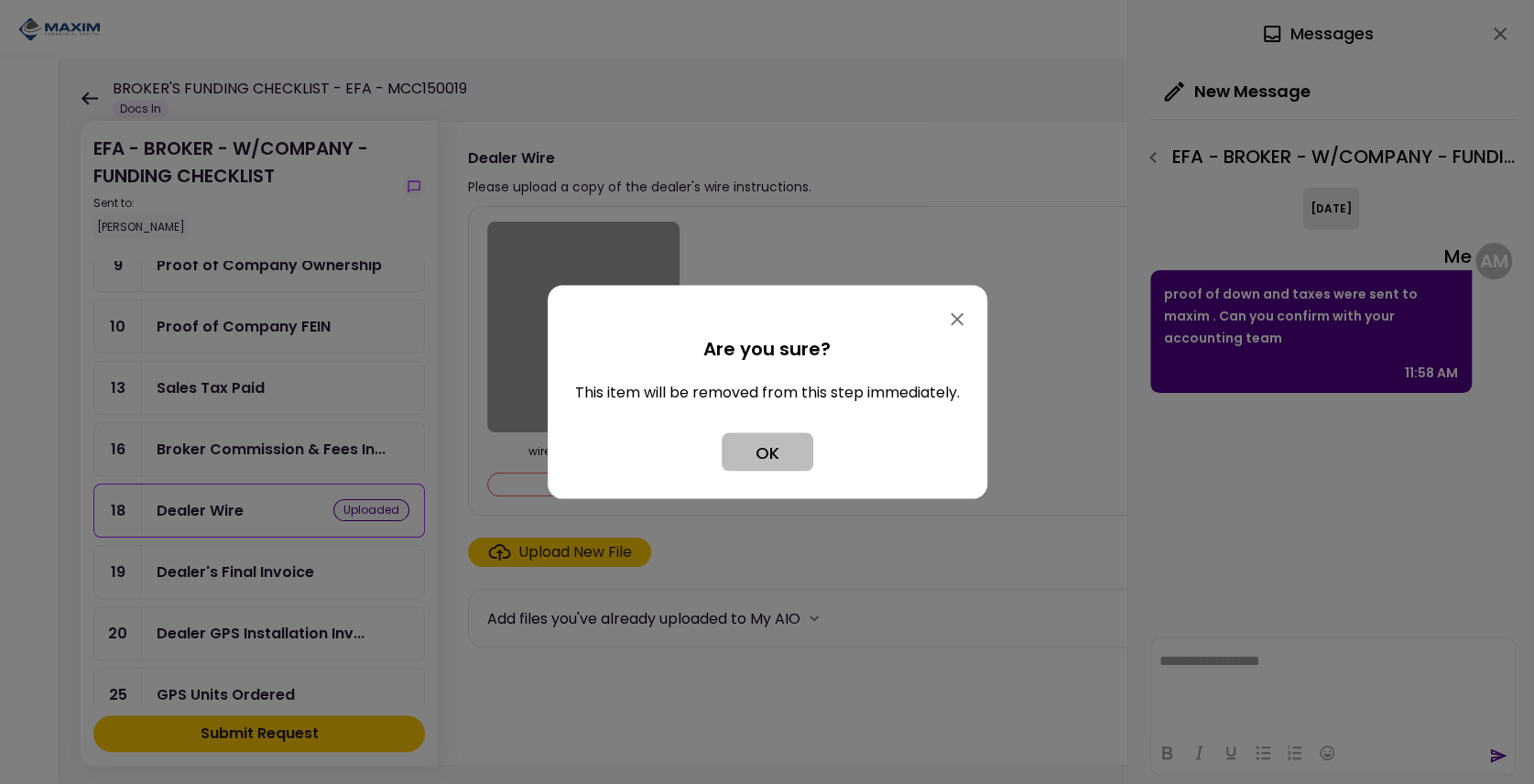
click at [790, 444] on button "OK" at bounding box center [767, 452] width 92 height 38
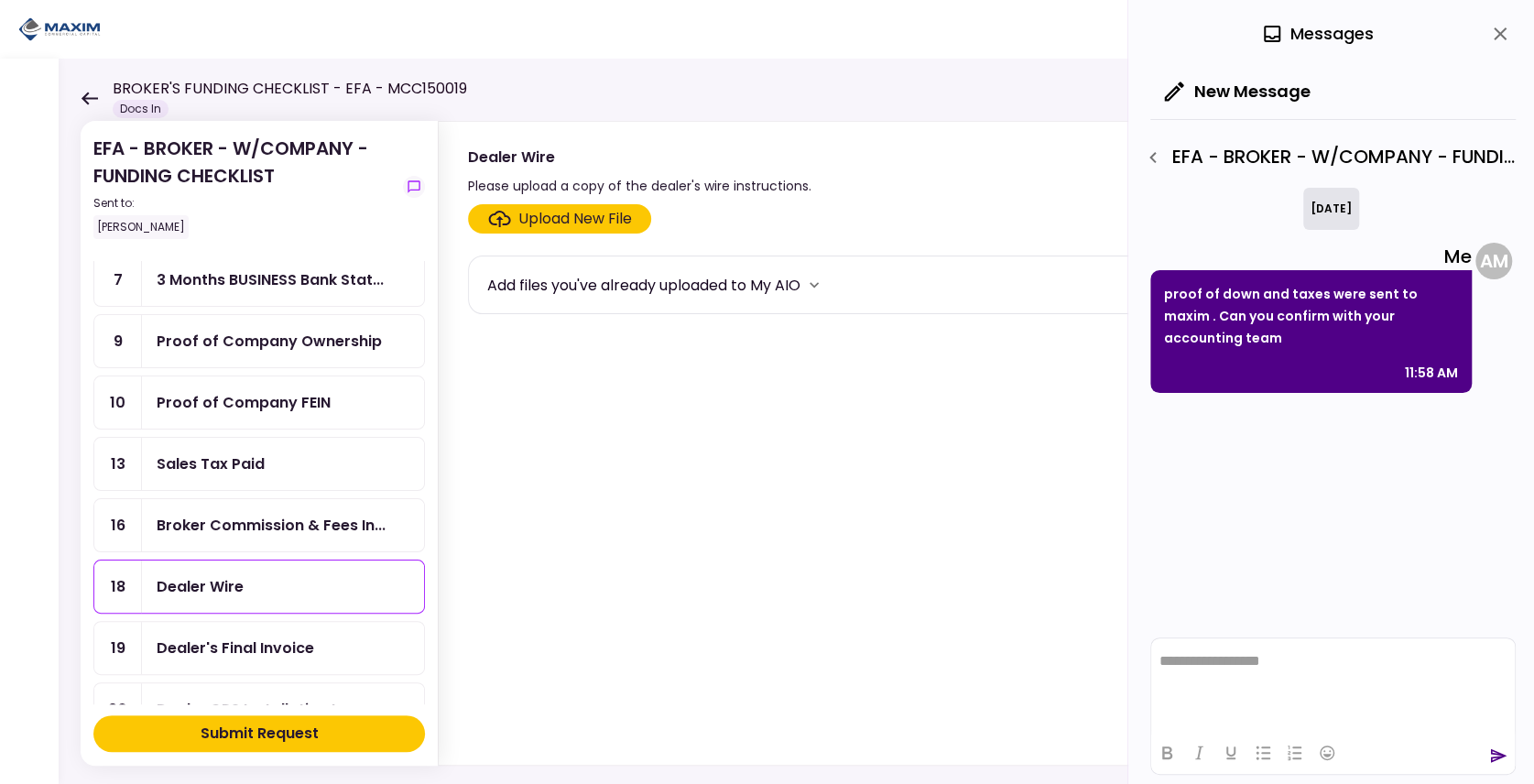
scroll to position [183, 0]
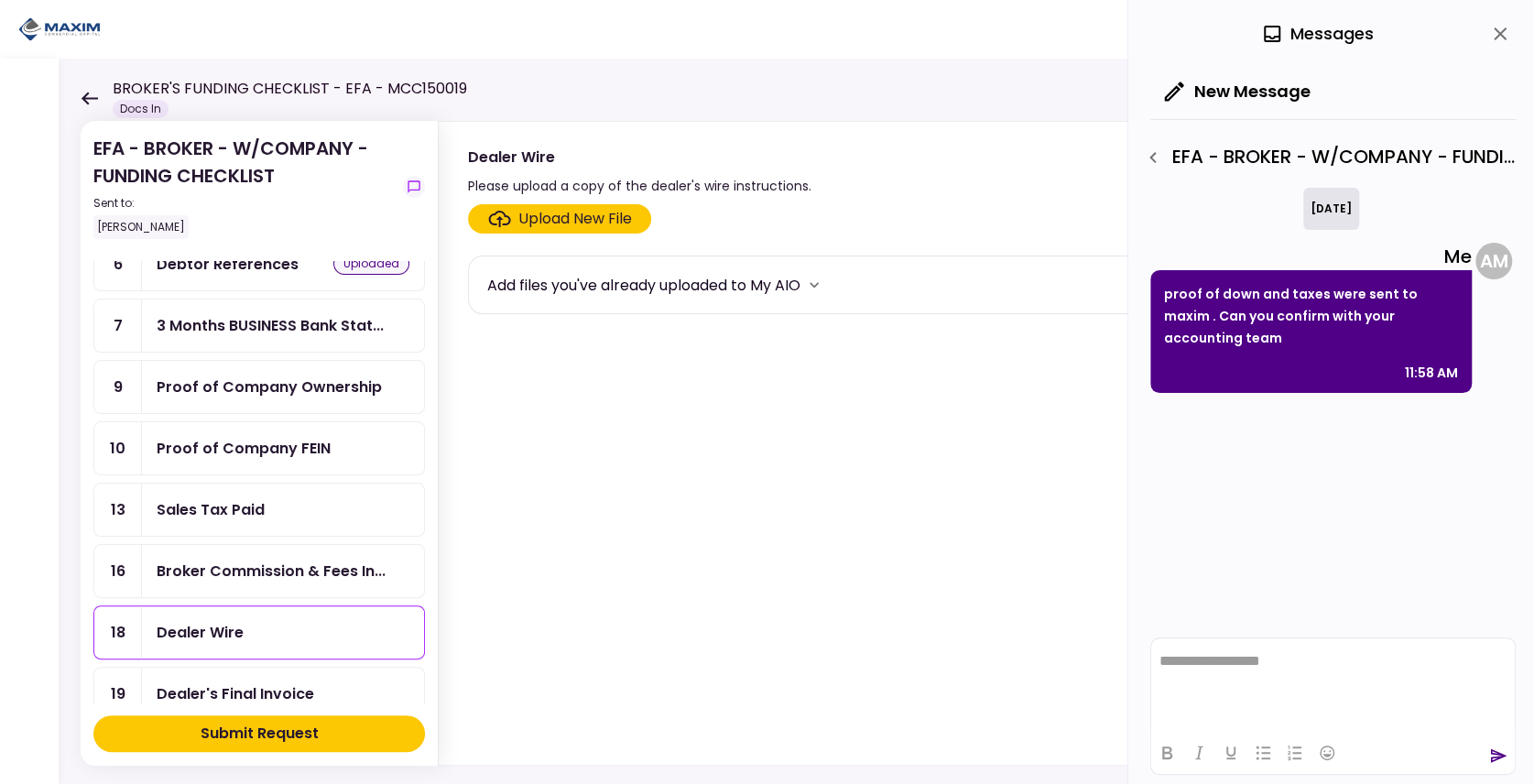
click at [248, 484] on div "Sales Tax Paid" at bounding box center [282, 510] width 282 height 52
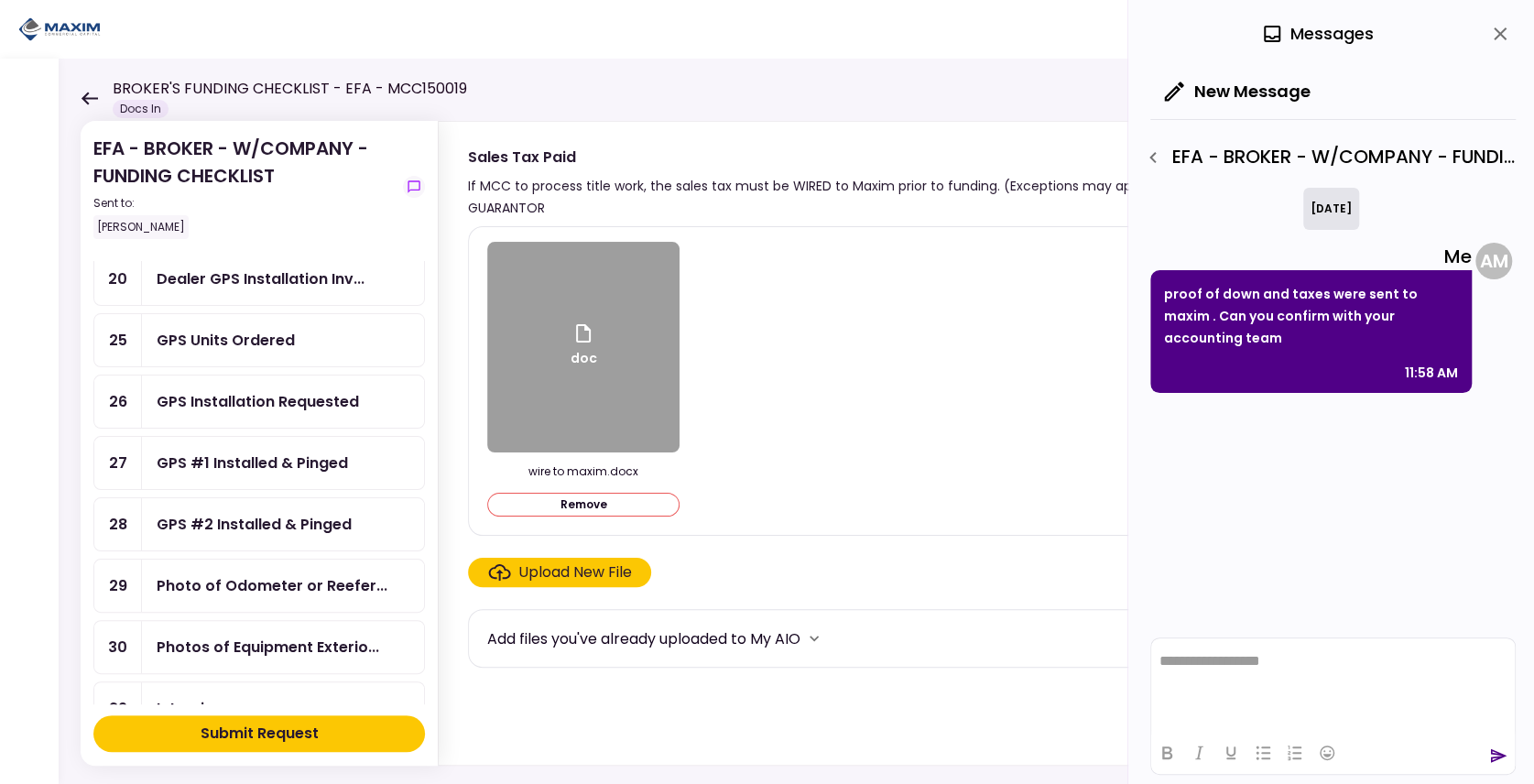
scroll to position [671, 0]
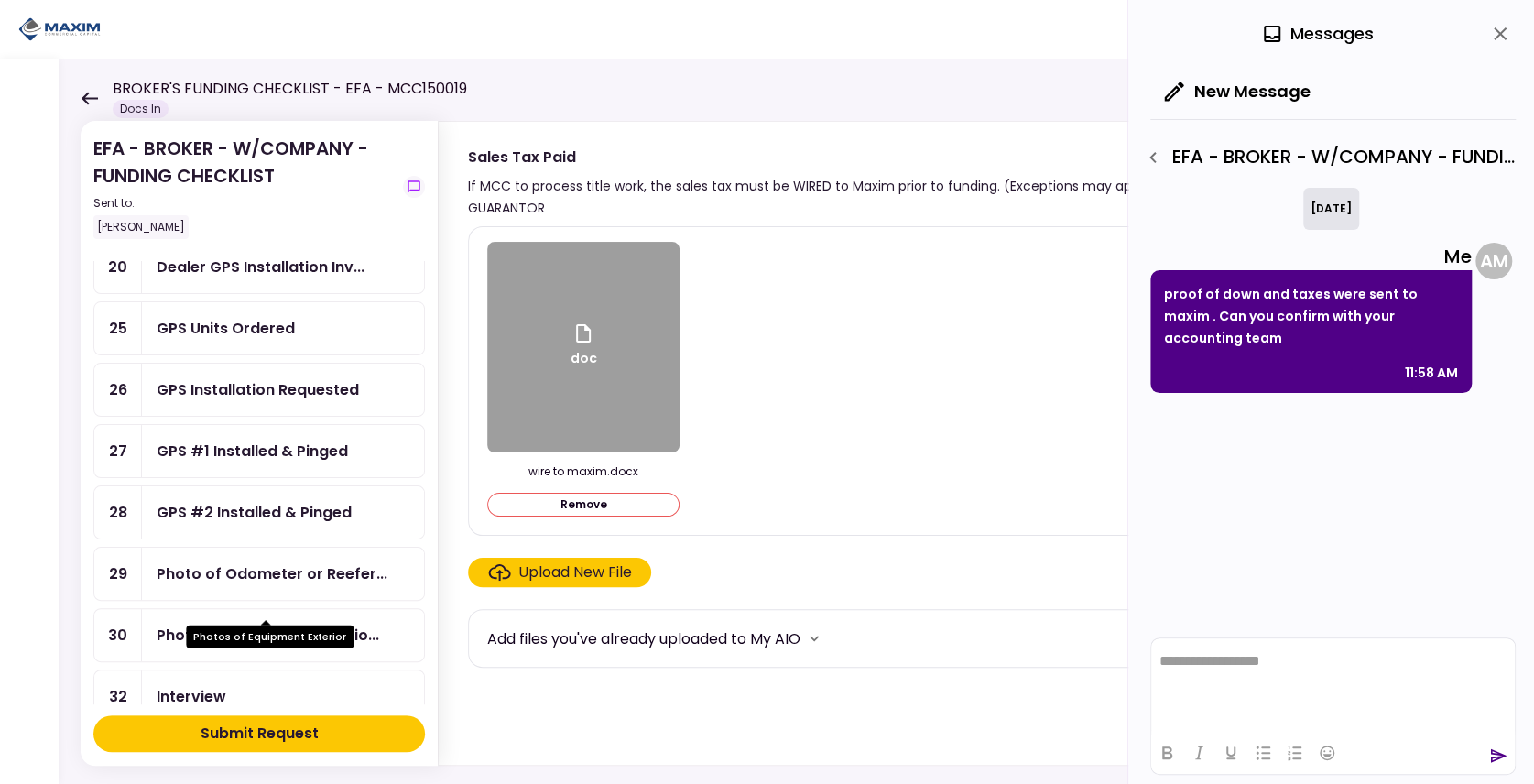
click at [300, 624] on div "Photos of Equipment Exterio..." at bounding box center [268, 634] width 222 height 23
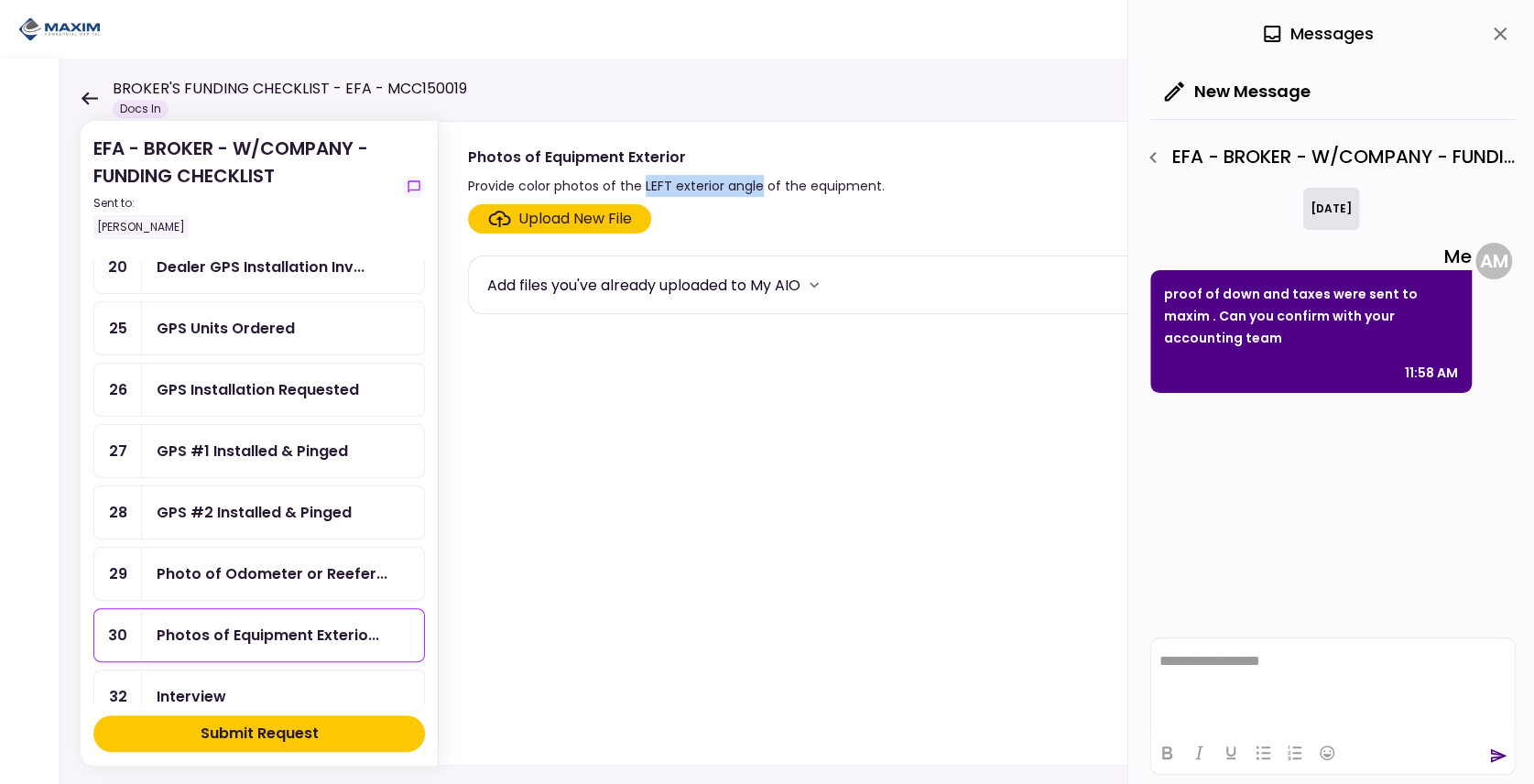
drag, startPoint x: 643, startPoint y: 184, endPoint x: 760, endPoint y: 191, distance: 117.2
click at [760, 191] on div "Provide color photos of the LEFT exterior angle of the equipment." at bounding box center [677, 186] width 417 height 22
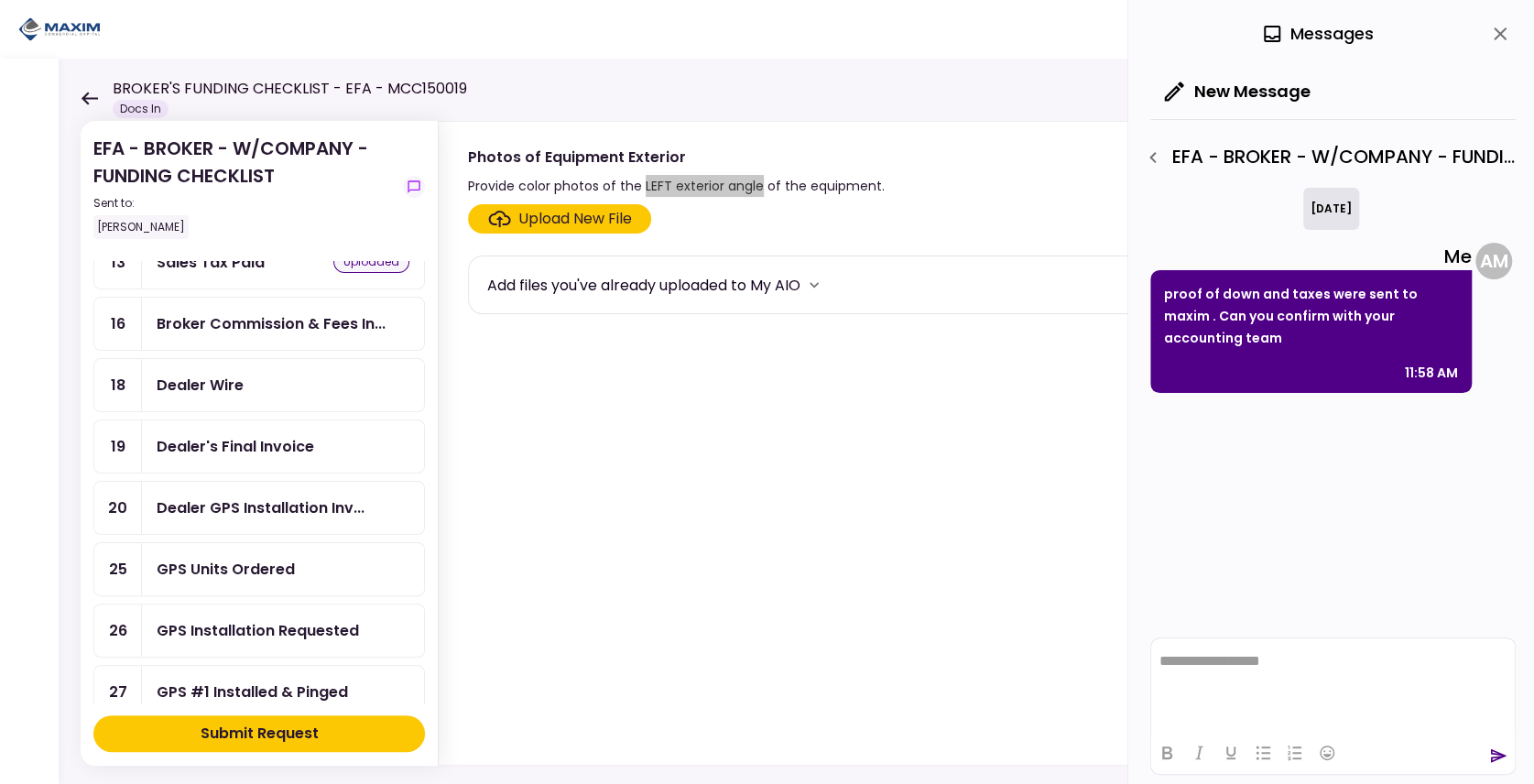
scroll to position [366, 0]
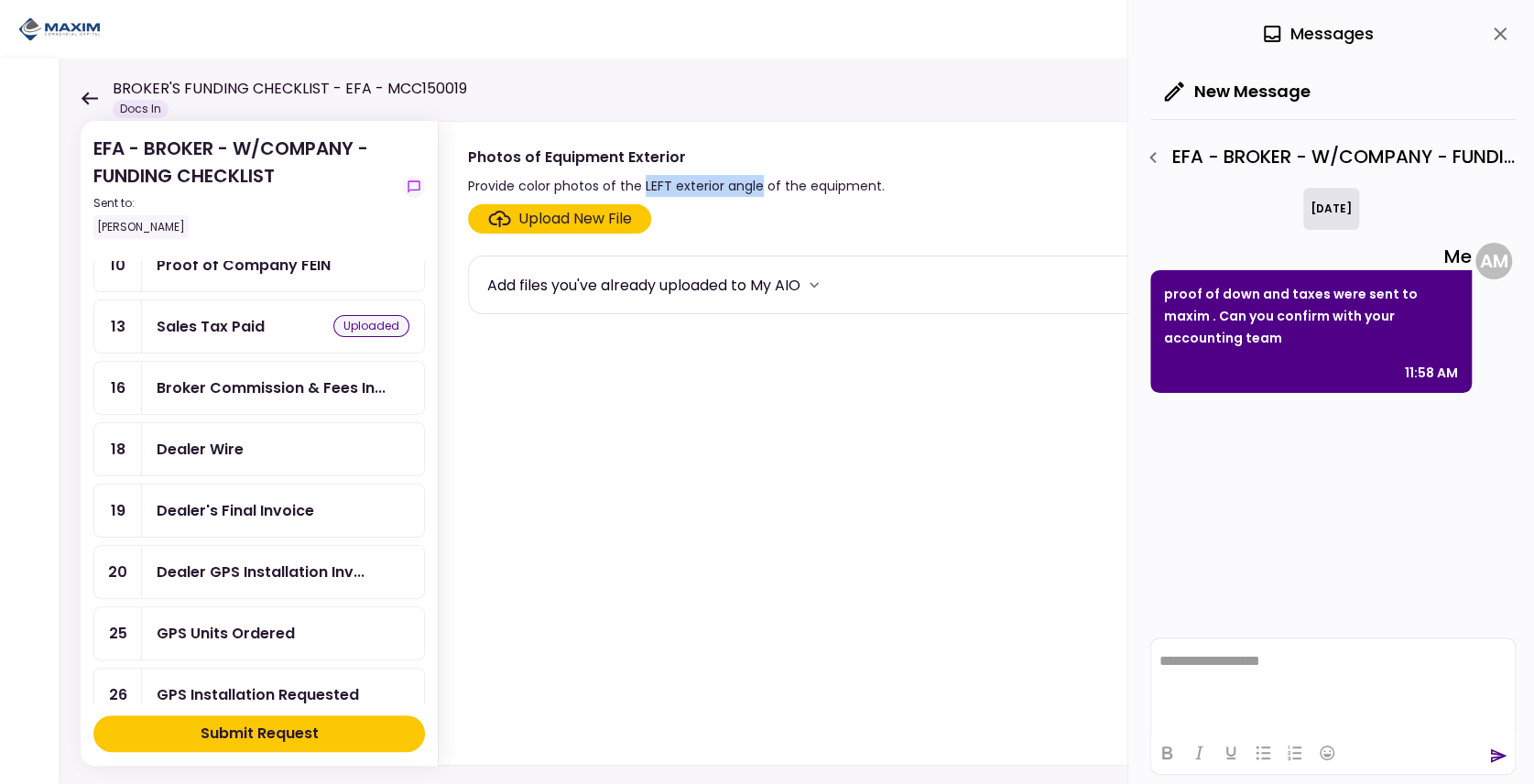
click at [264, 499] on div "Dealer's Final Invoice" at bounding box center [235, 510] width 157 height 23
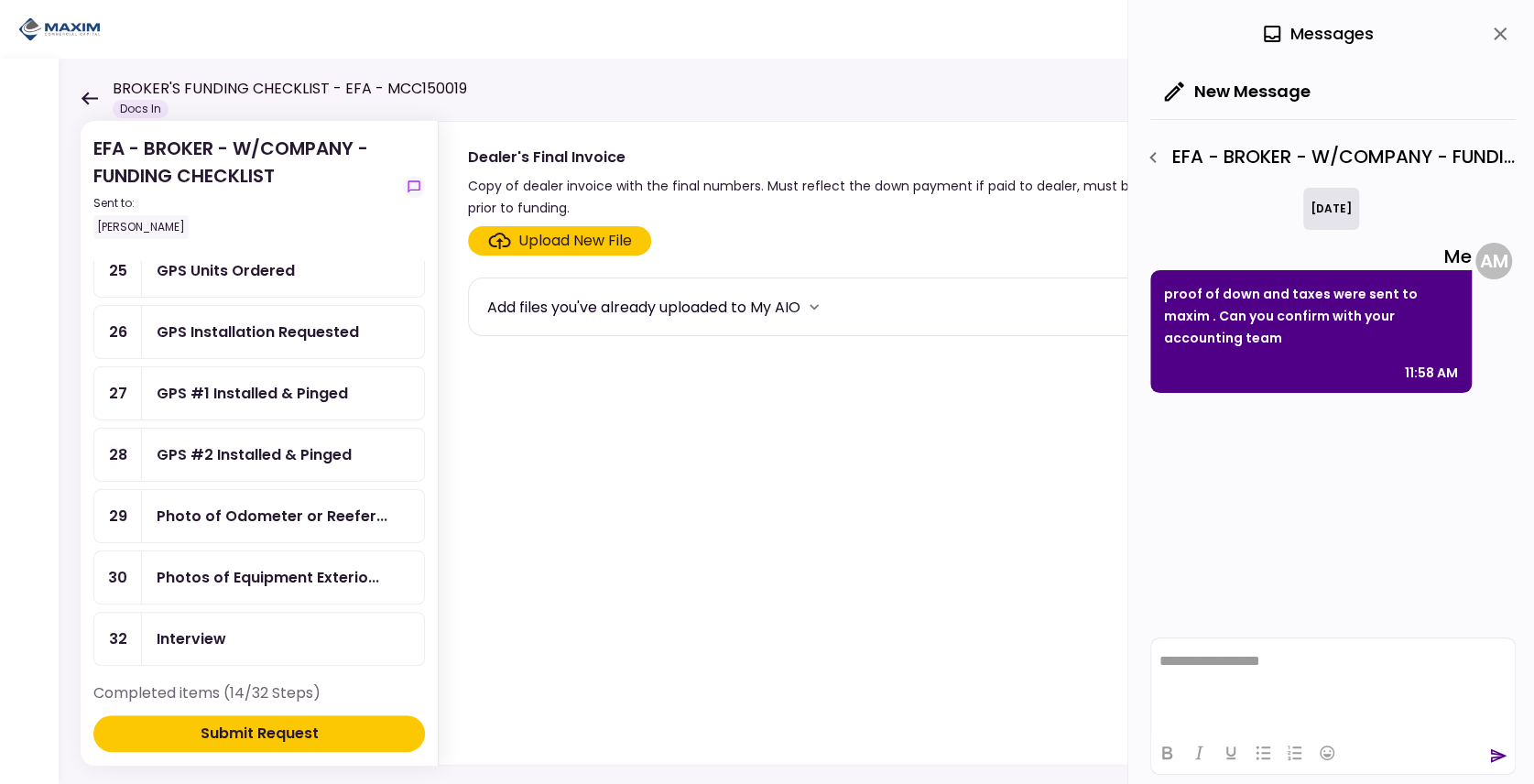
scroll to position [733, 0]
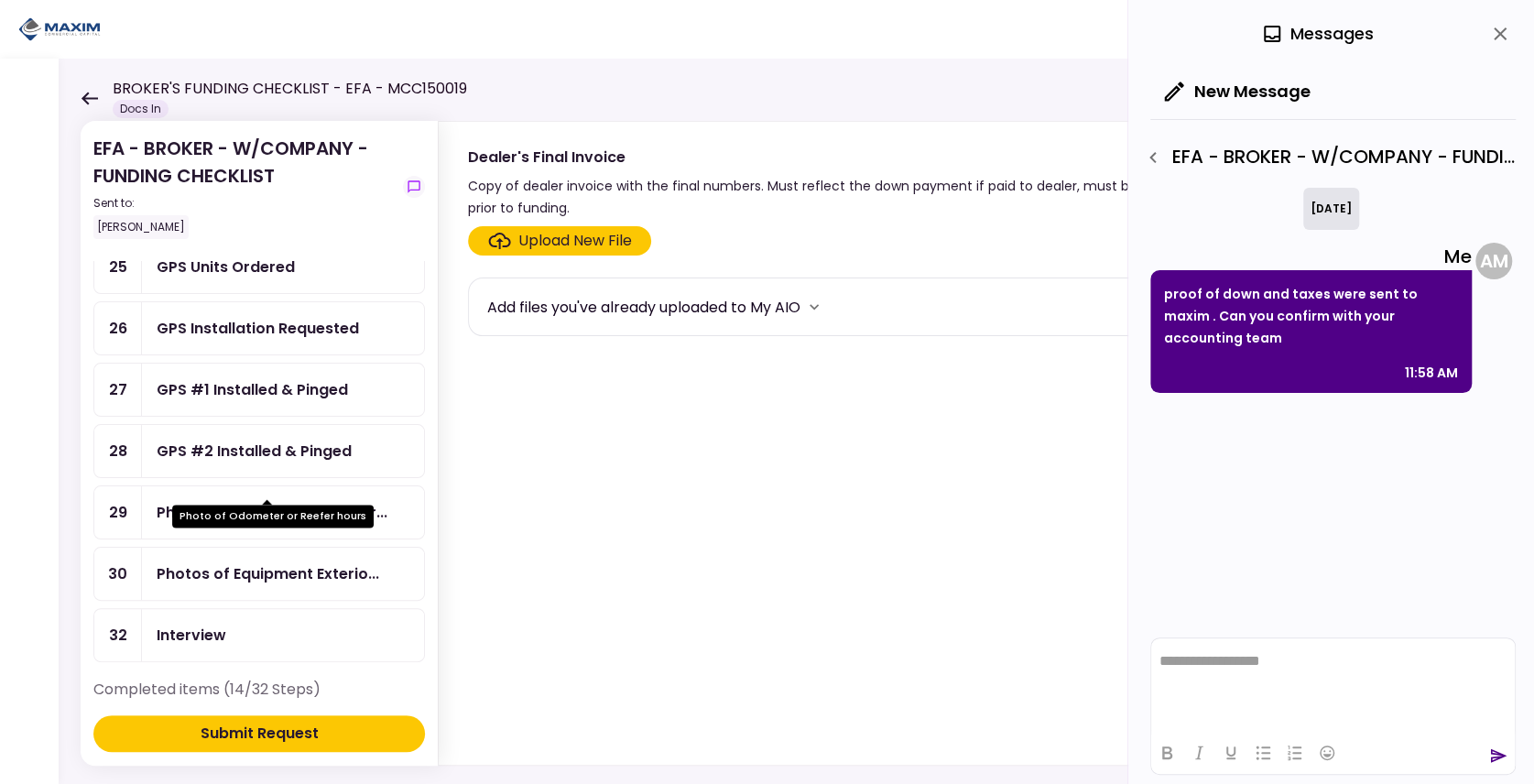
click at [254, 501] on div "Photo of Odometer or Reefer..." at bounding box center [272, 512] width 231 height 23
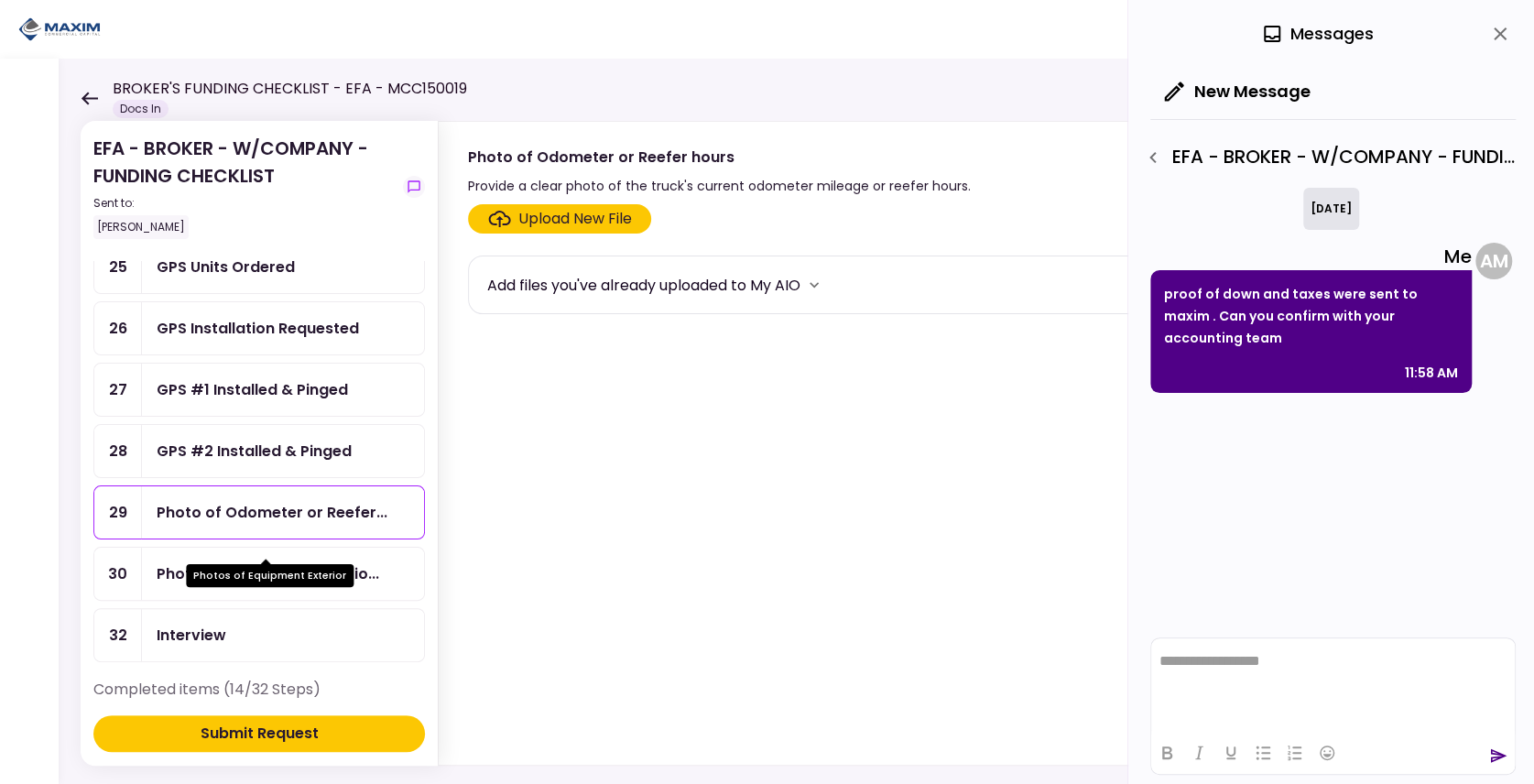
click at [249, 563] on div "Photos of Equipment Exterio..." at bounding box center [268, 573] width 222 height 23
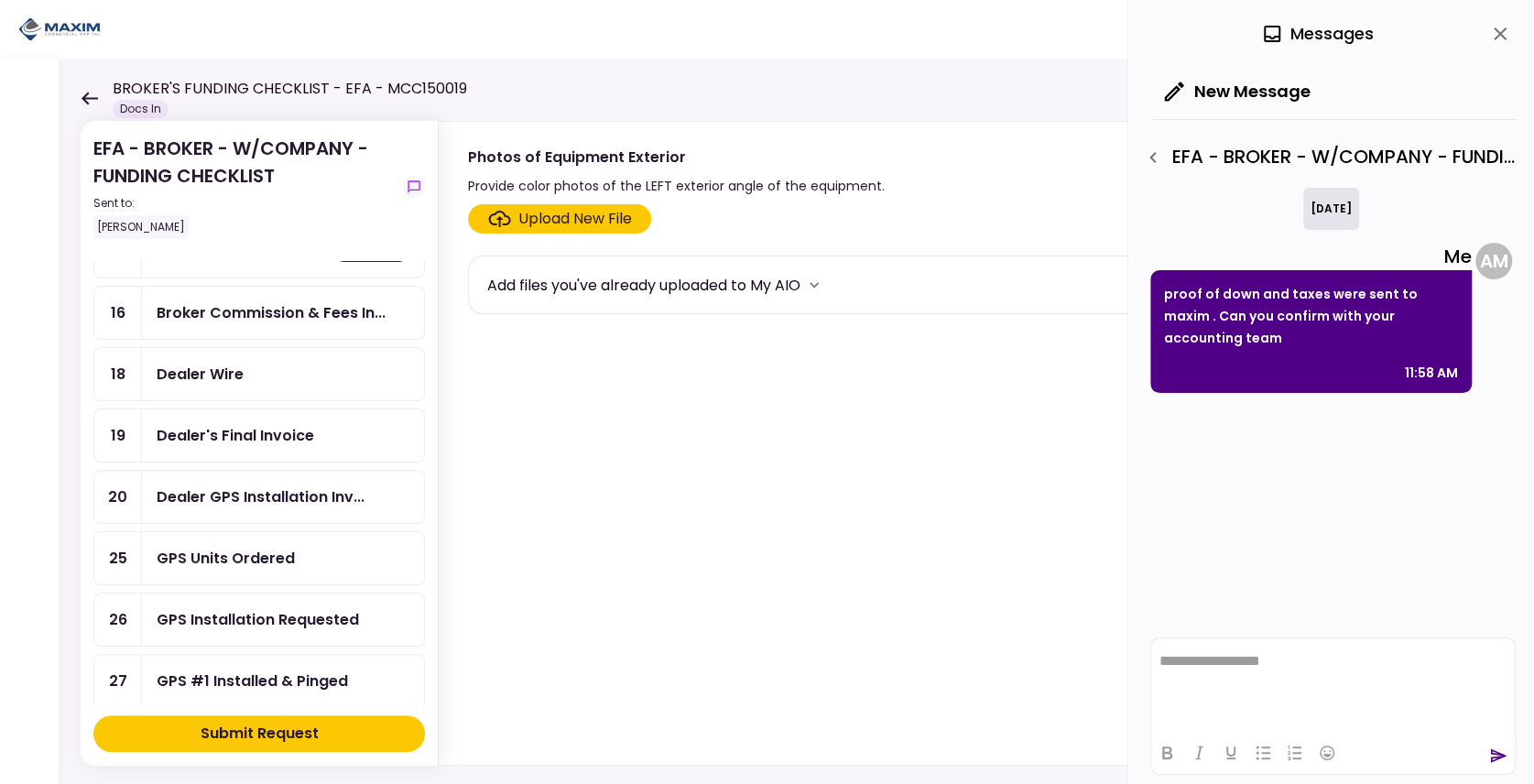
scroll to position [427, 0]
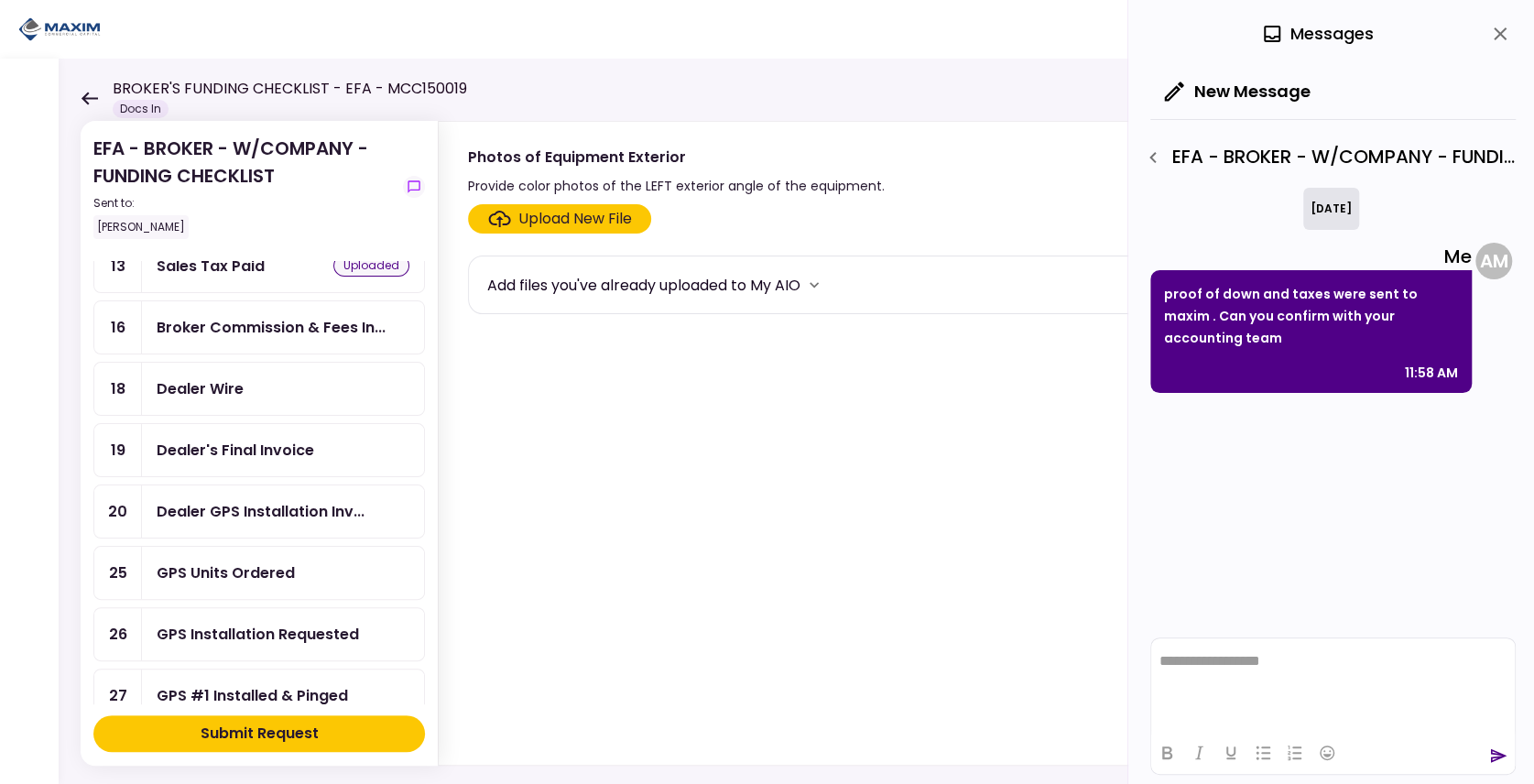
click at [246, 452] on div "Dealer's Final Invoice" at bounding box center [282, 450] width 282 height 52
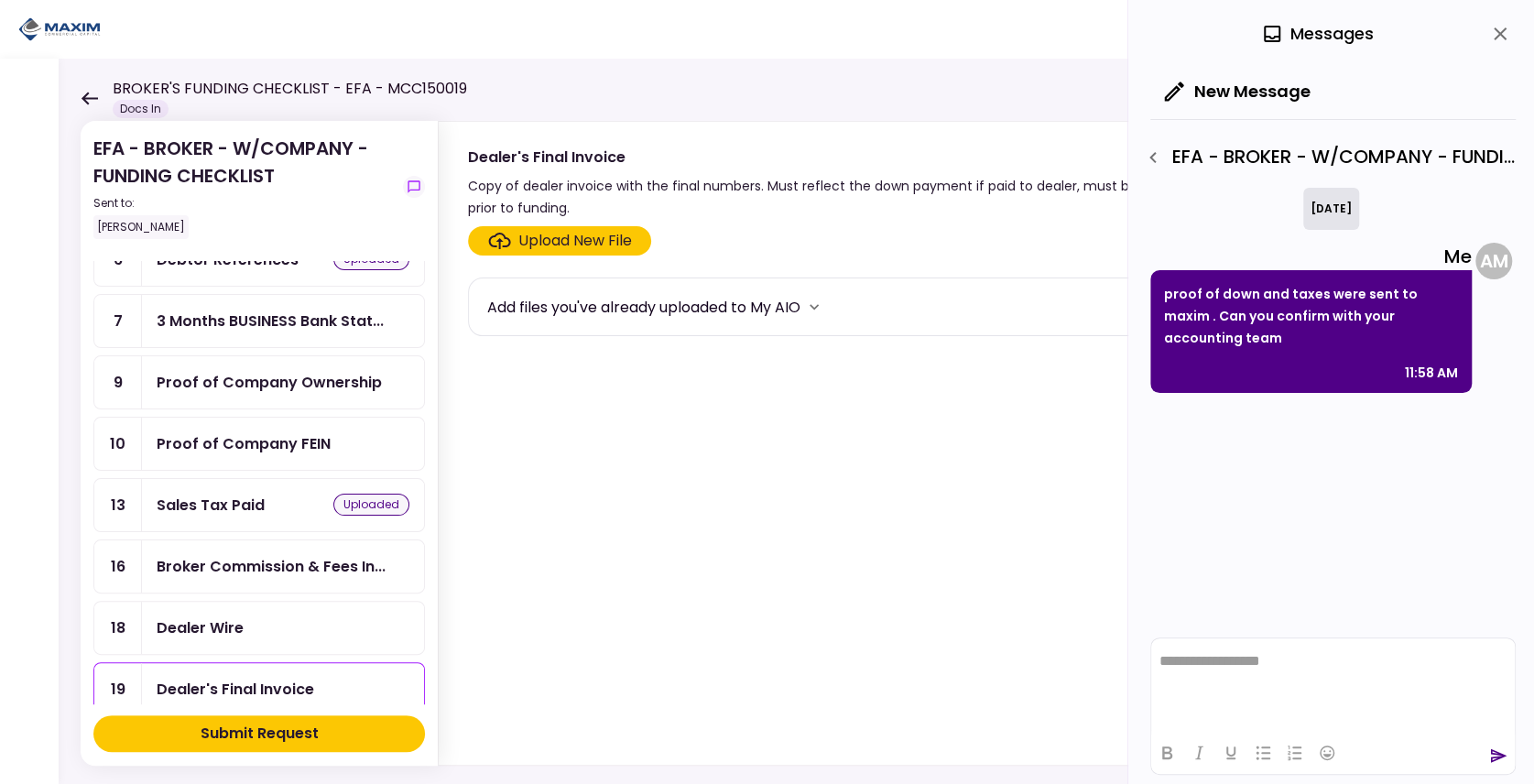
scroll to position [183, 0]
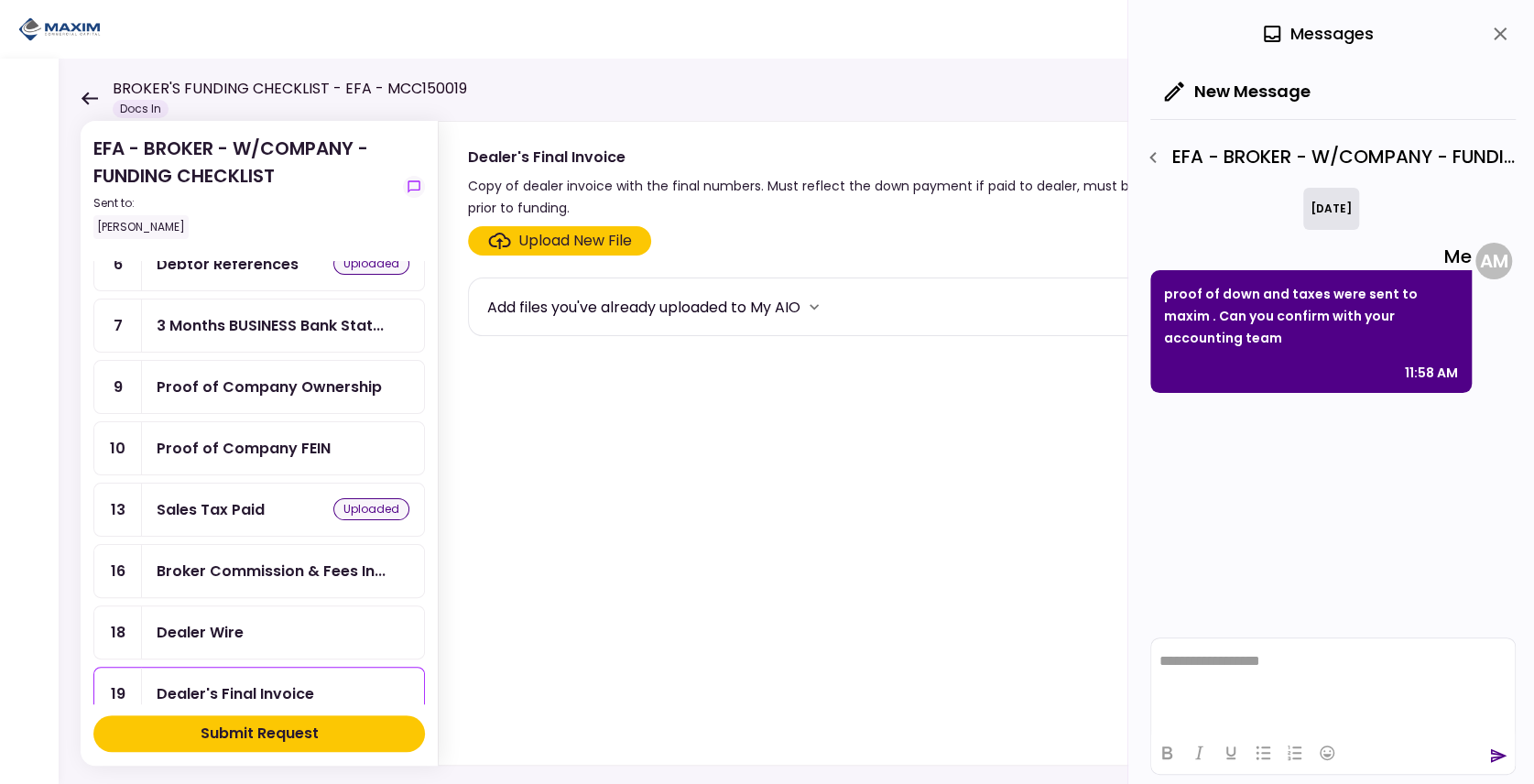
click at [246, 439] on div "Proof of Company FEIN" at bounding box center [243, 448] width 174 height 23
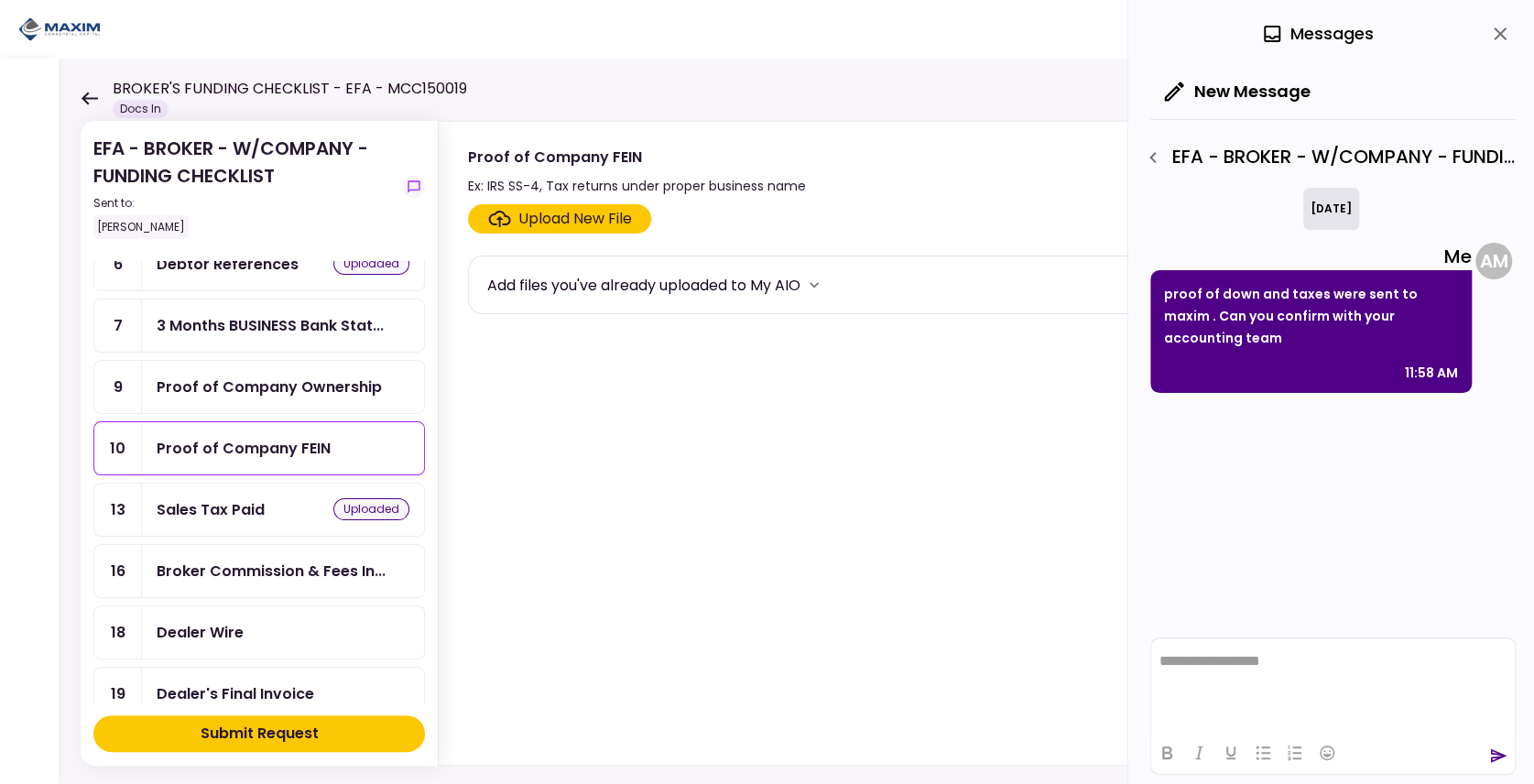
click at [251, 381] on div "Proof of Company Ownership" at bounding box center [269, 387] width 225 height 23
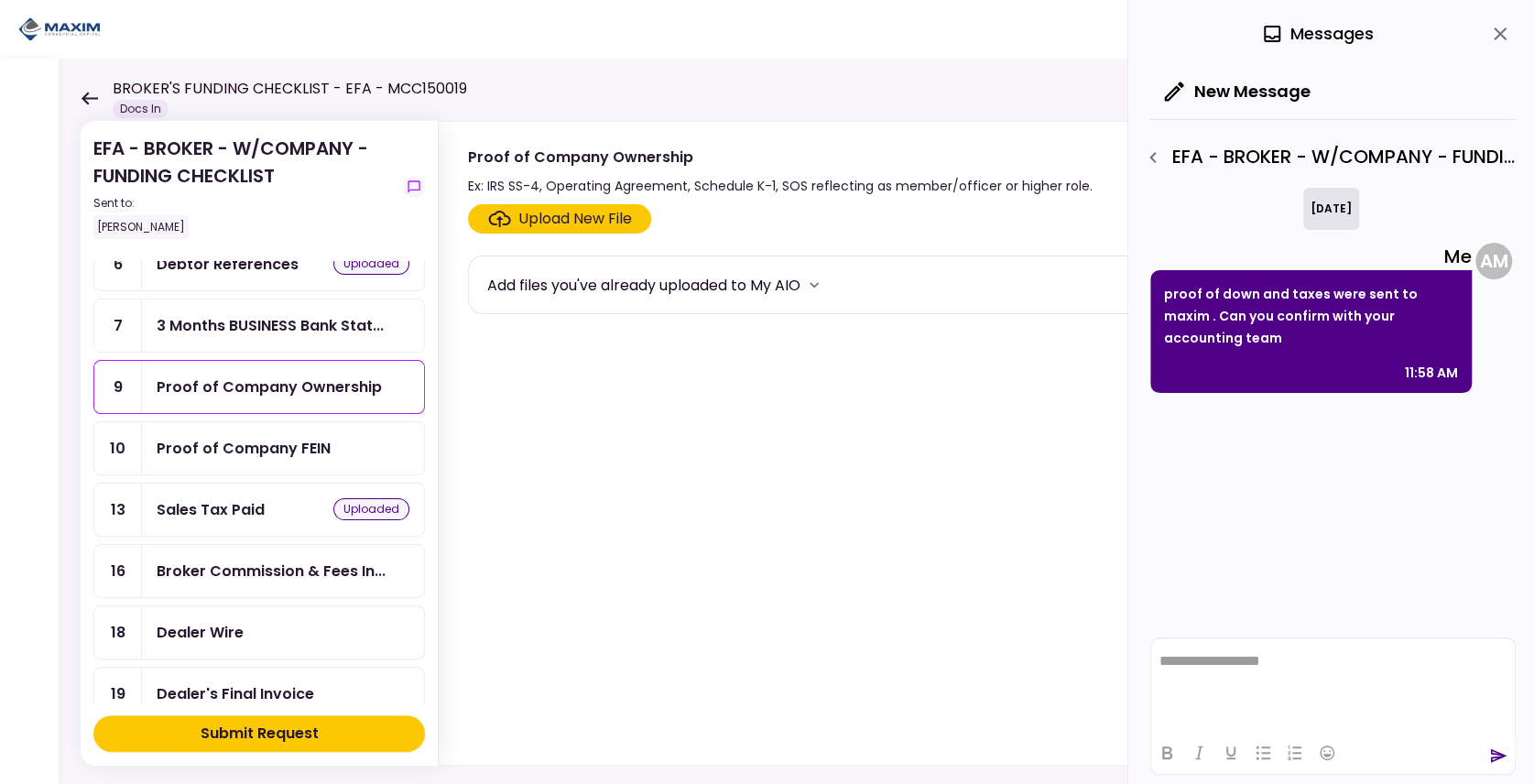
click at [270, 314] on div "3 Months BUSINESS Bank Stat..." at bounding box center [270, 325] width 227 height 23
click at [301, 723] on div "Submit Request" at bounding box center [260, 734] width 118 height 22
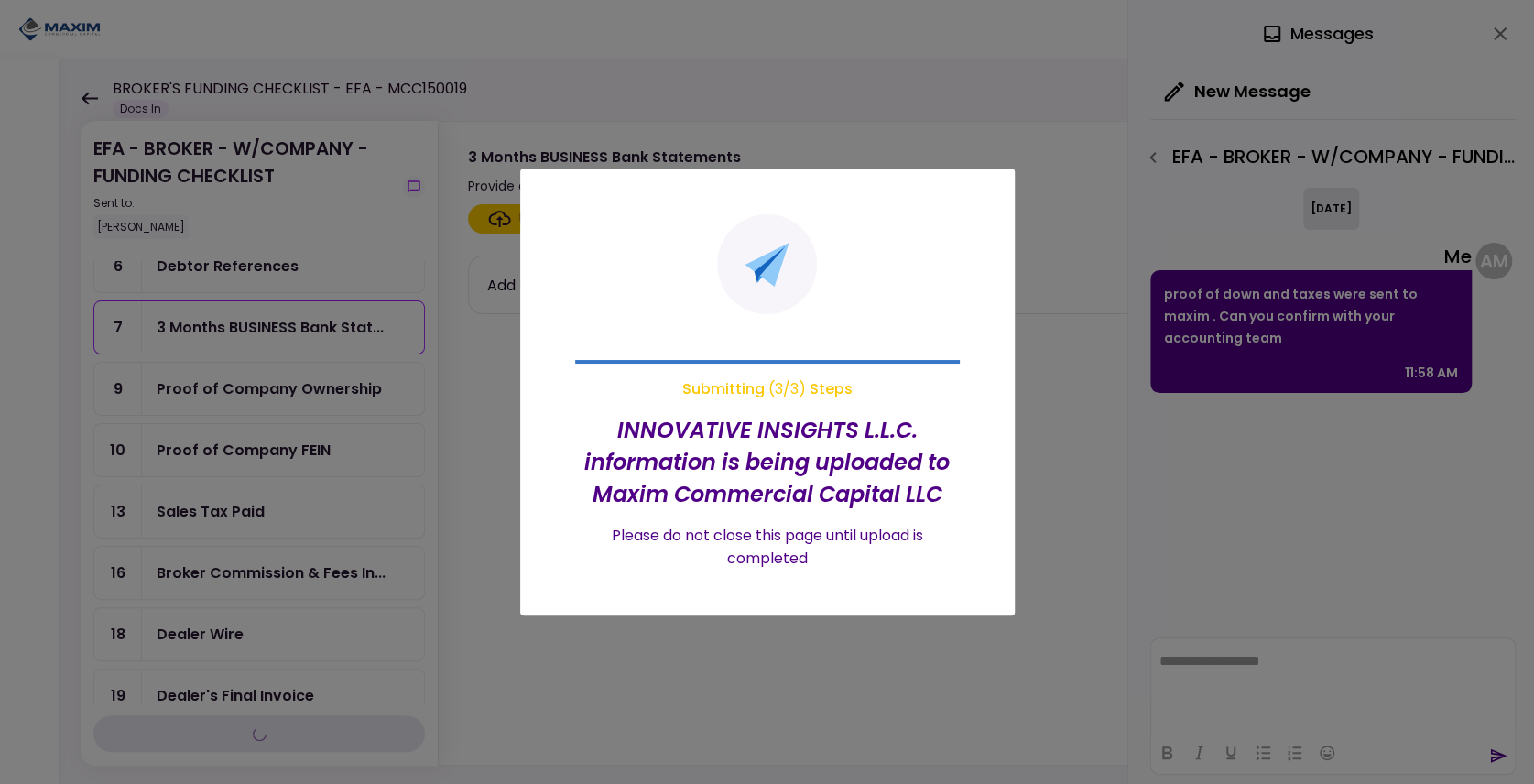
scroll to position [63, 0]
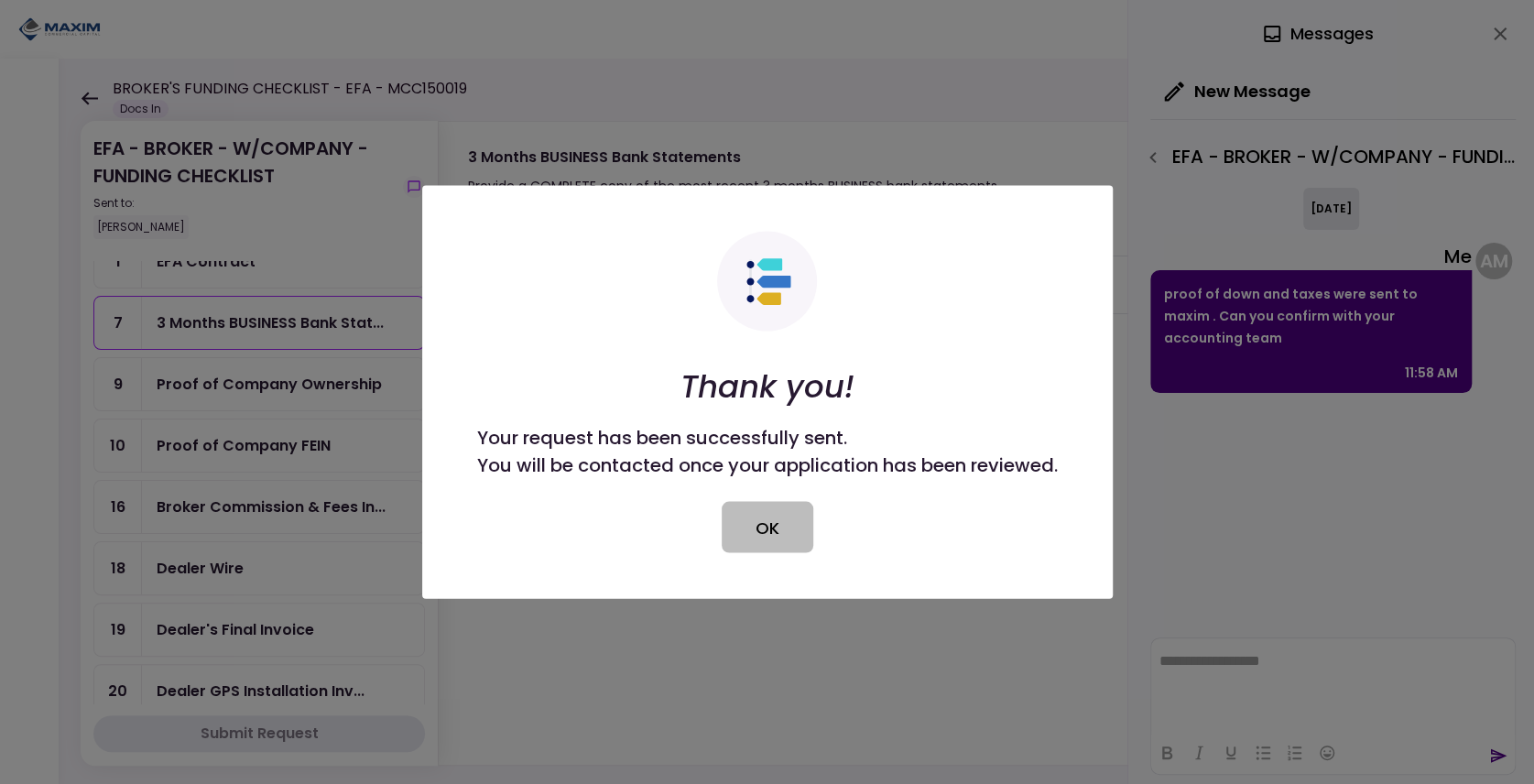
click at [789, 530] on button "OK" at bounding box center [767, 527] width 92 height 51
